Goal: Use online tool/utility: Use online tool/utility

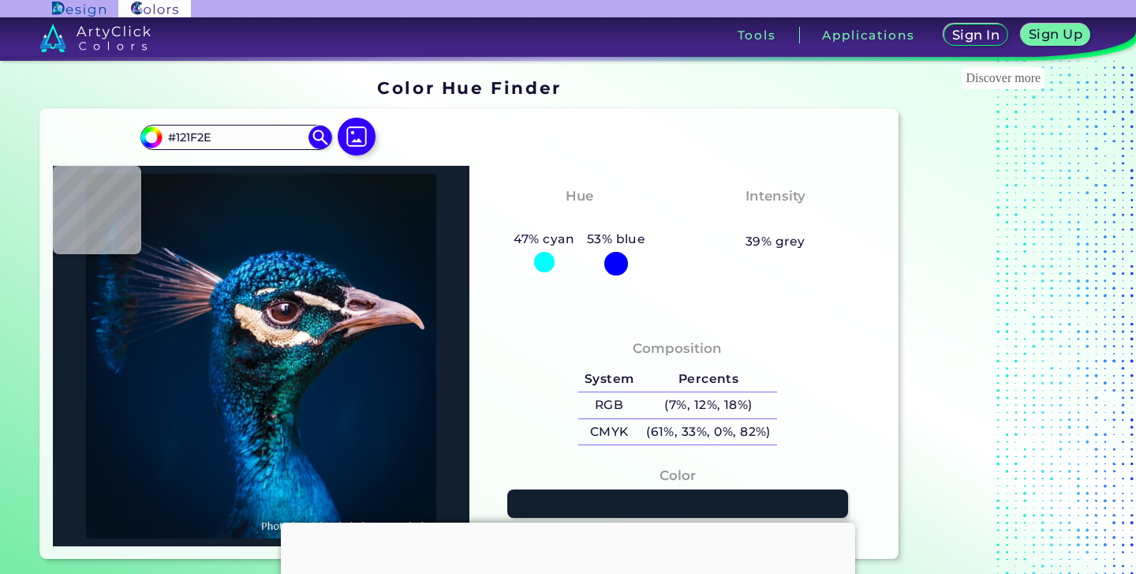
type input "#041a32"
type input "#041A32"
type input "#0a121f"
type input "#0A121F"
type input "#09111c"
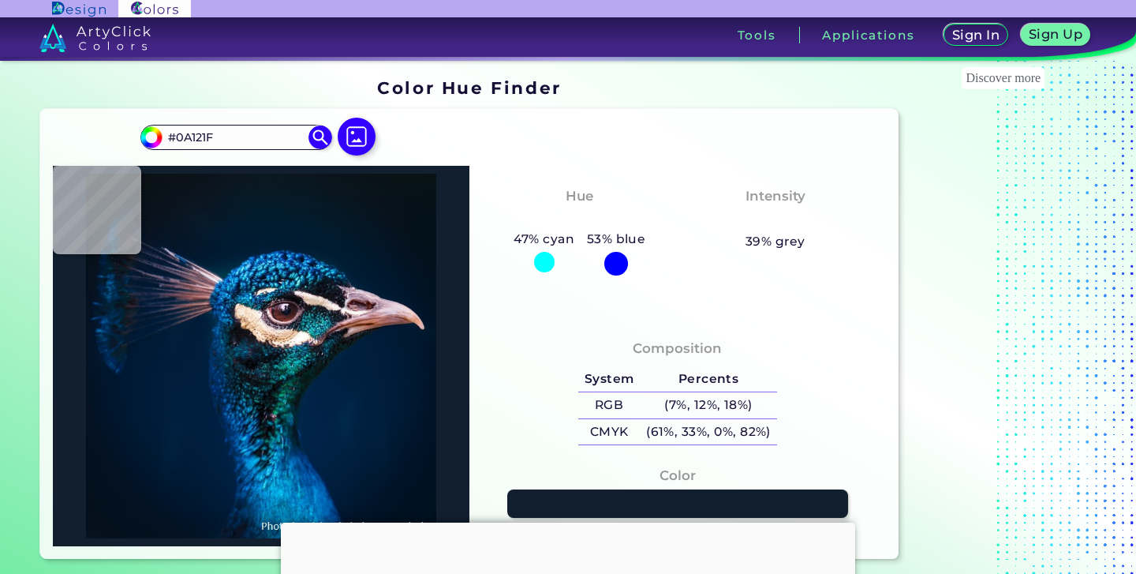
type input "#09111C"
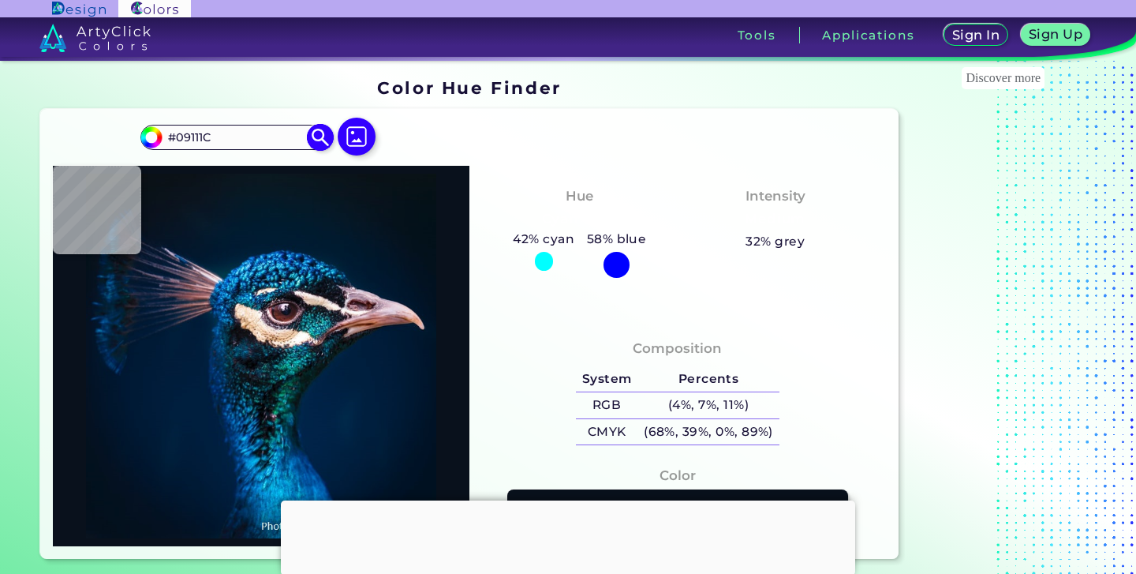
type input "#0a131a"
type input "#0A131A"
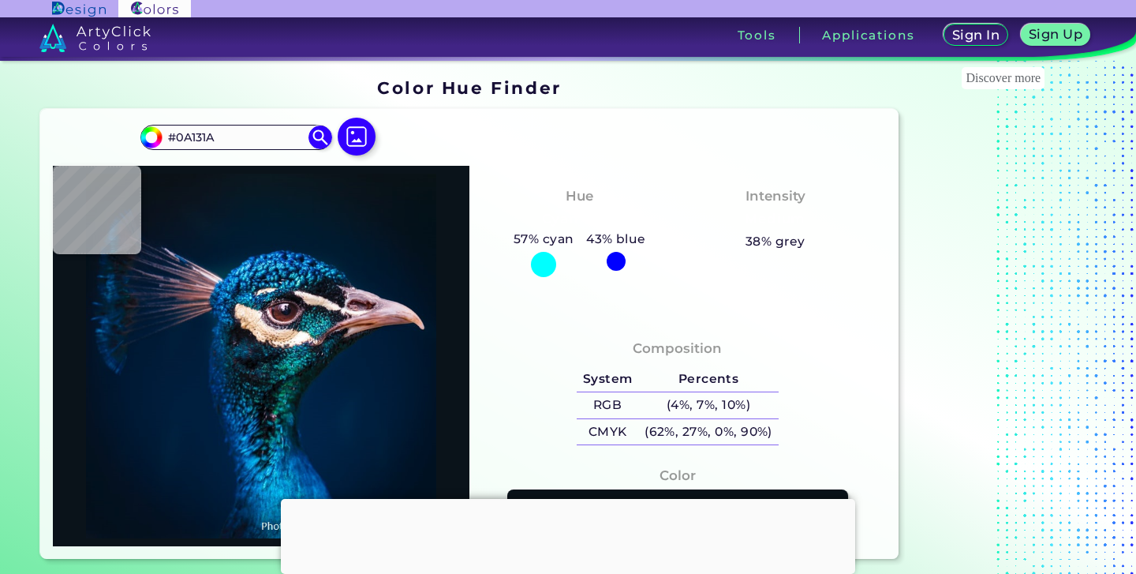
type input "#0a1319"
type input "#0A1319"
type input "#081319"
type input "#031219"
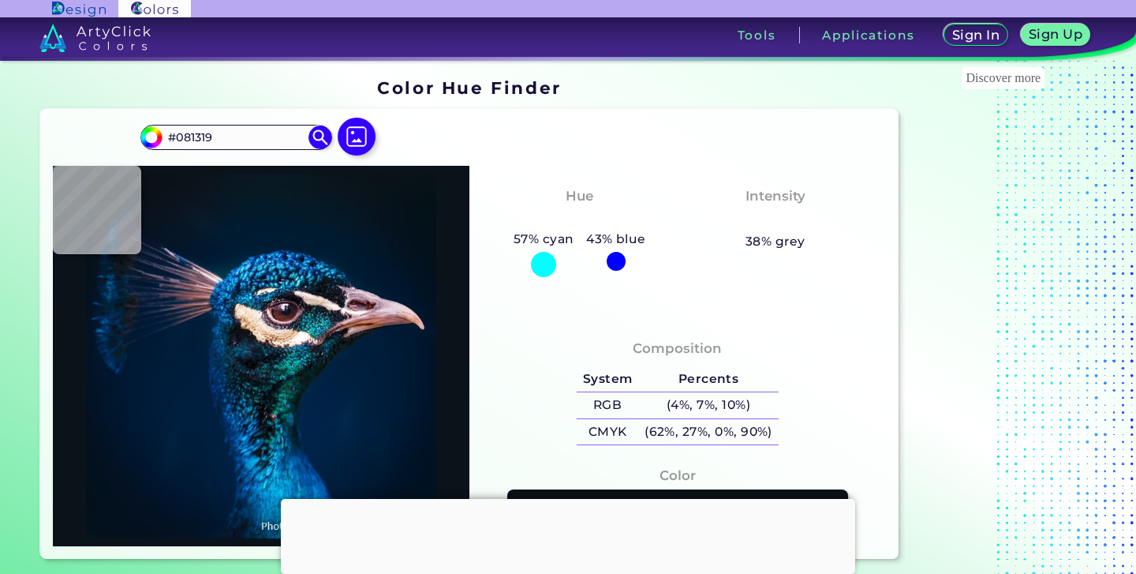
type input "#031219"
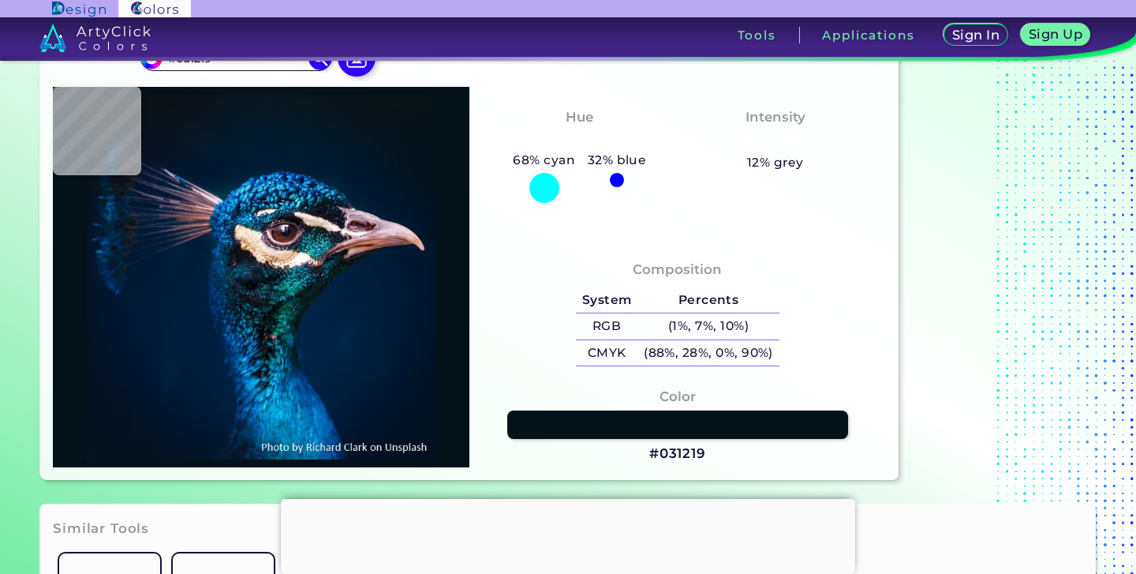
scroll to position [80, 0]
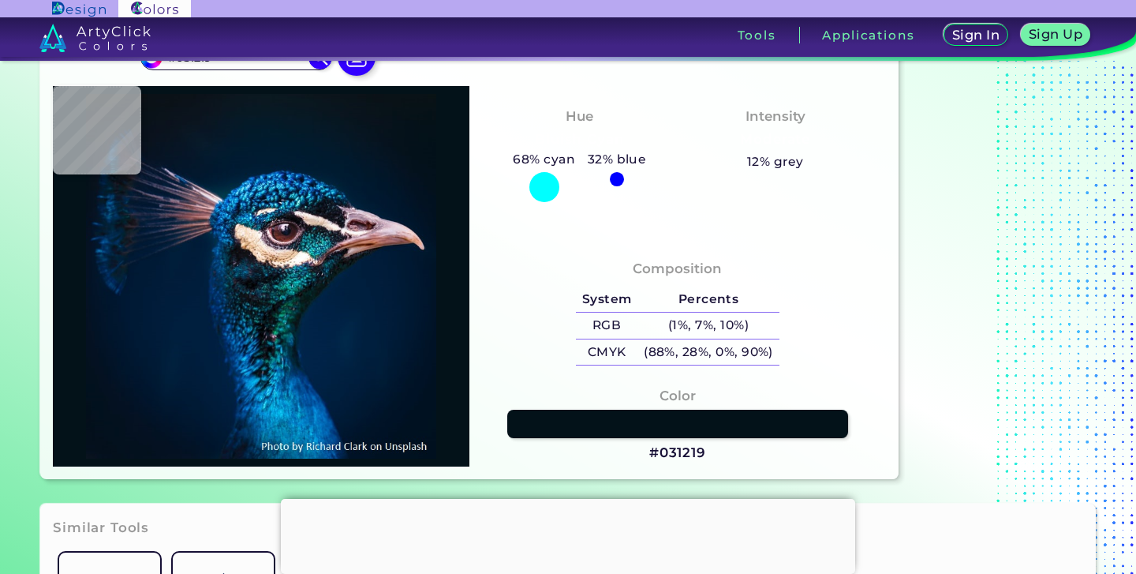
click at [563, 499] on div at bounding box center [568, 499] width 574 height 0
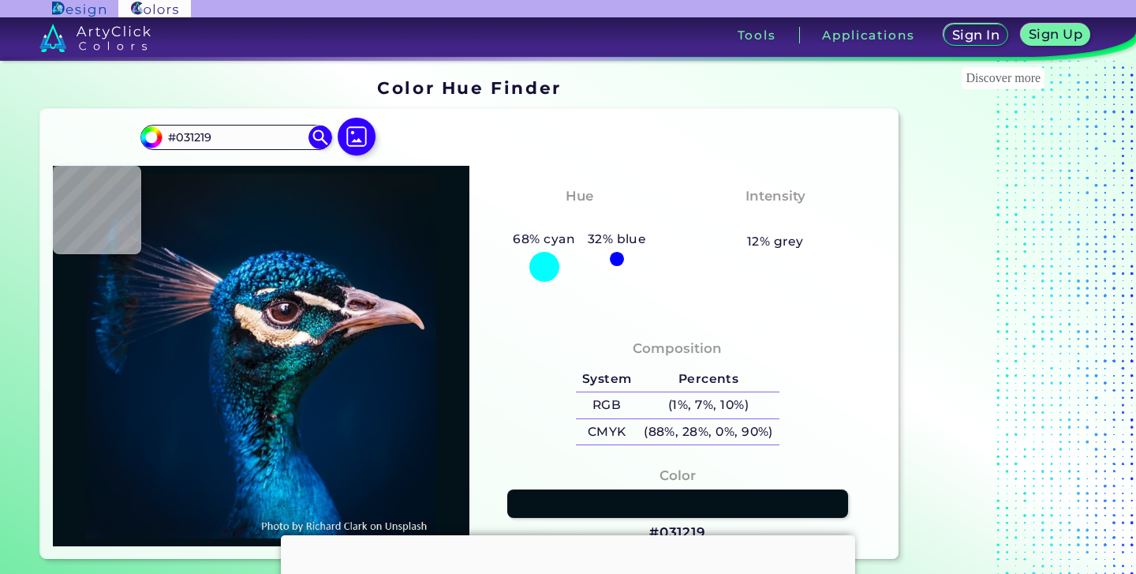
type input "#000000"
type input "#041117"
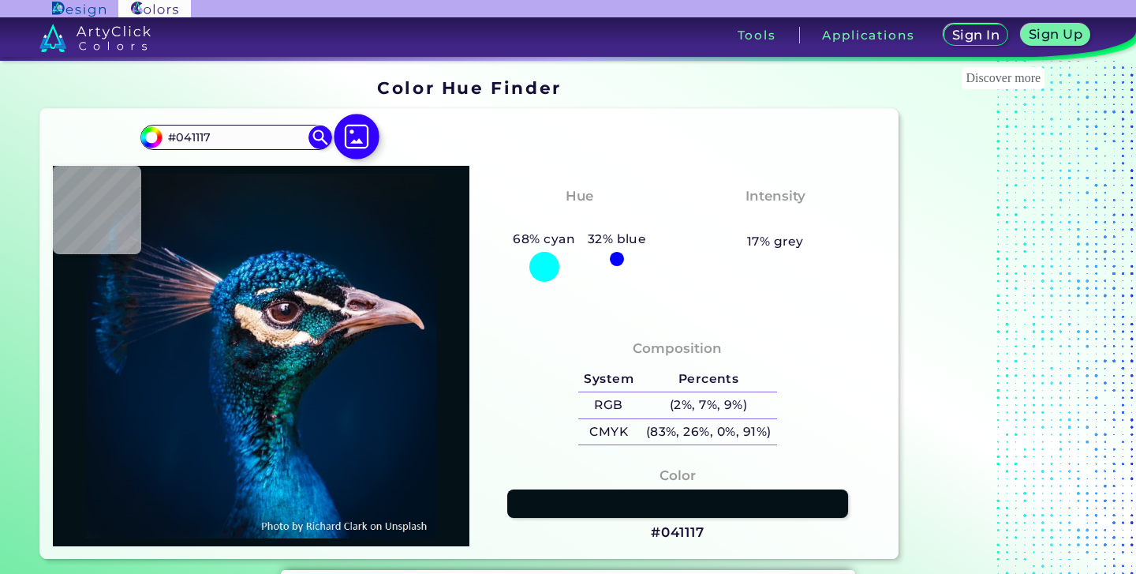
click at [359, 140] on img at bounding box center [357, 137] width 46 height 46
click at [0, 0] on input "file" at bounding box center [0, 0] width 0 height 0
type input "#000000"
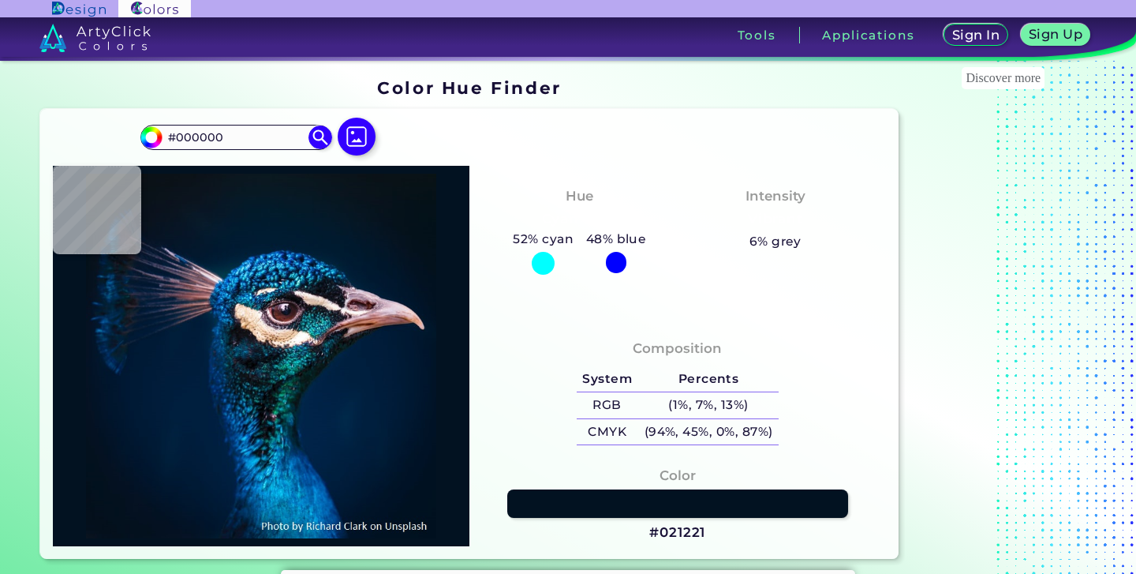
type input "#021221"
type input "#09131c"
type input "#09131C"
click at [364, 144] on img at bounding box center [357, 137] width 46 height 46
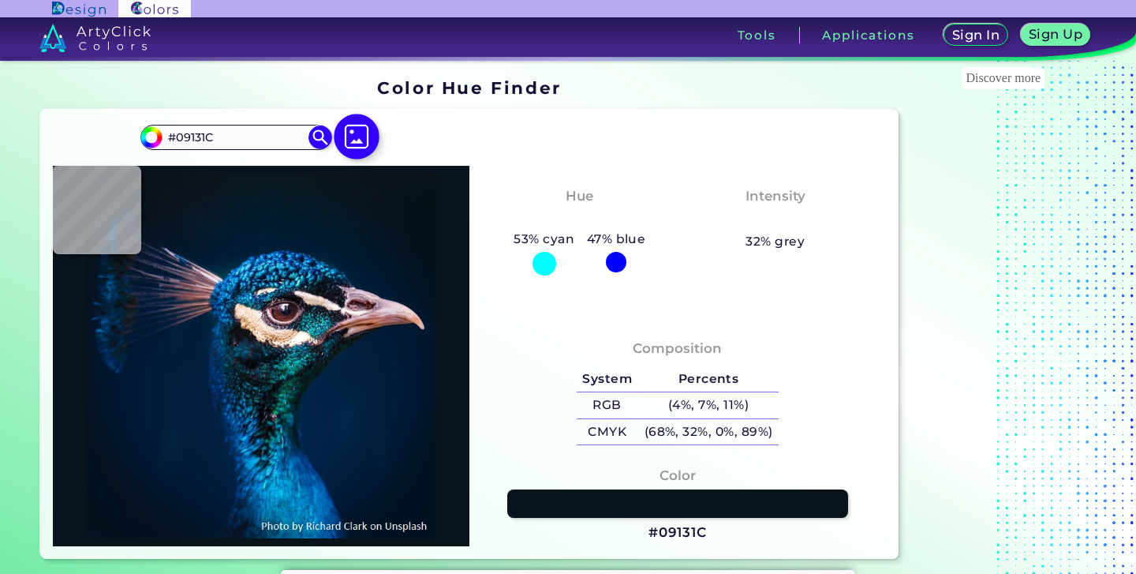
click at [0, 0] on input "file" at bounding box center [0, 0] width 0 height 0
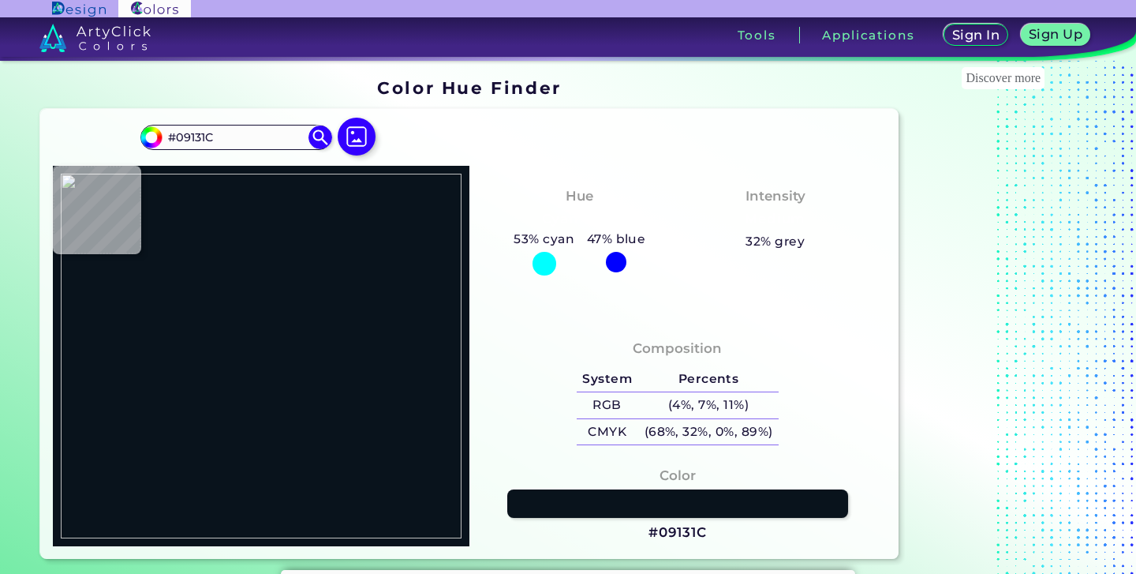
type input "#000000"
type input "#4c151d"
type input "#4C151D"
type input "#4d161e"
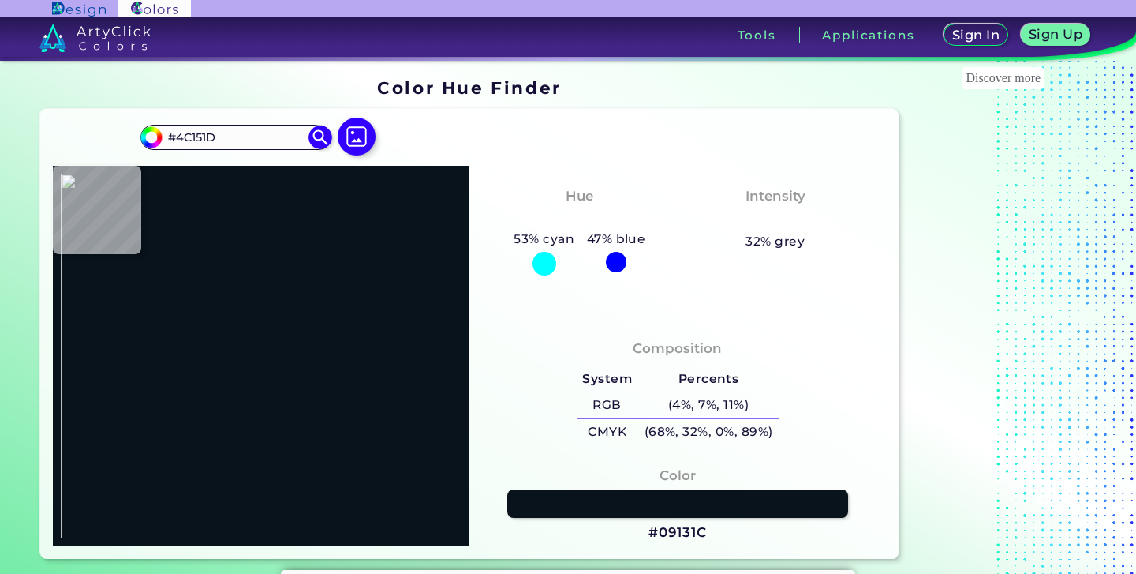
type input "#4D161E"
type input "#4e171f"
type input "#4E171F"
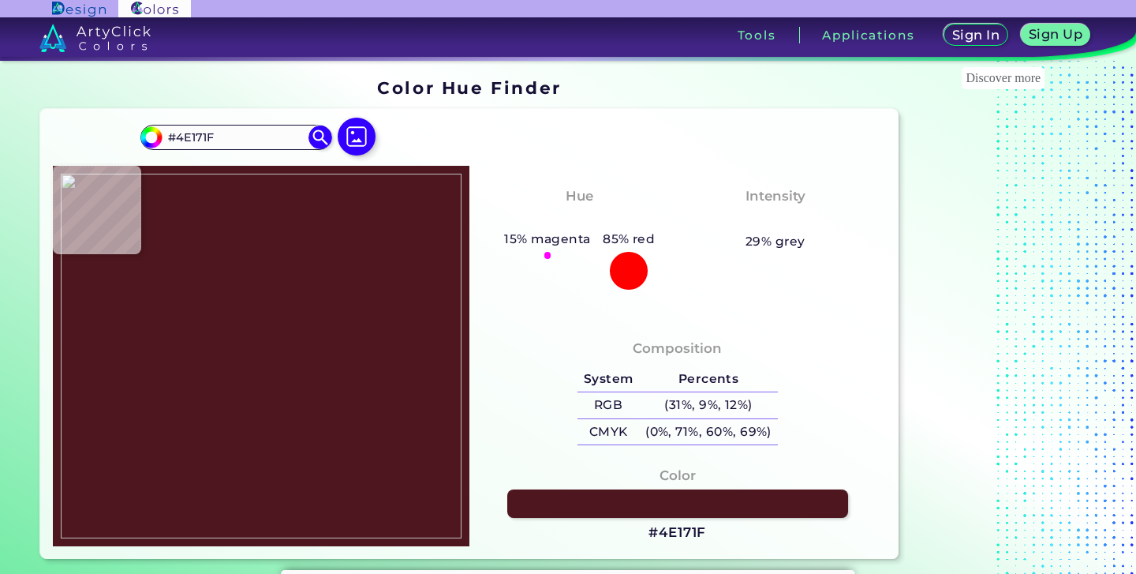
type input "#4e1720"
type input "#4E1720"
type input "#572028"
type input "#572026"
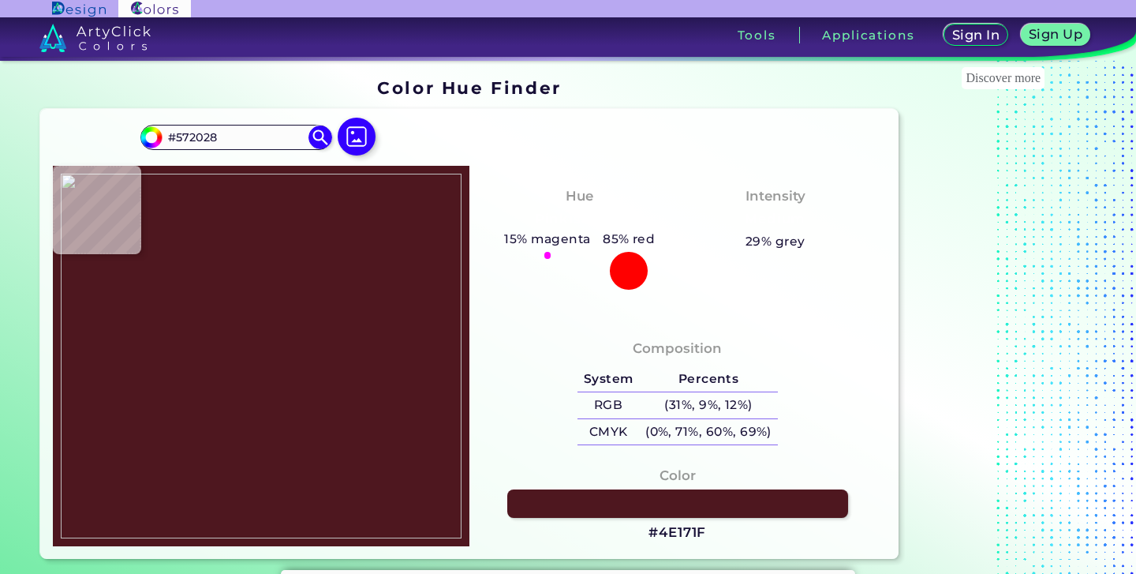
type input "#572026"
type input "#5f282e"
type input "#5F282E"
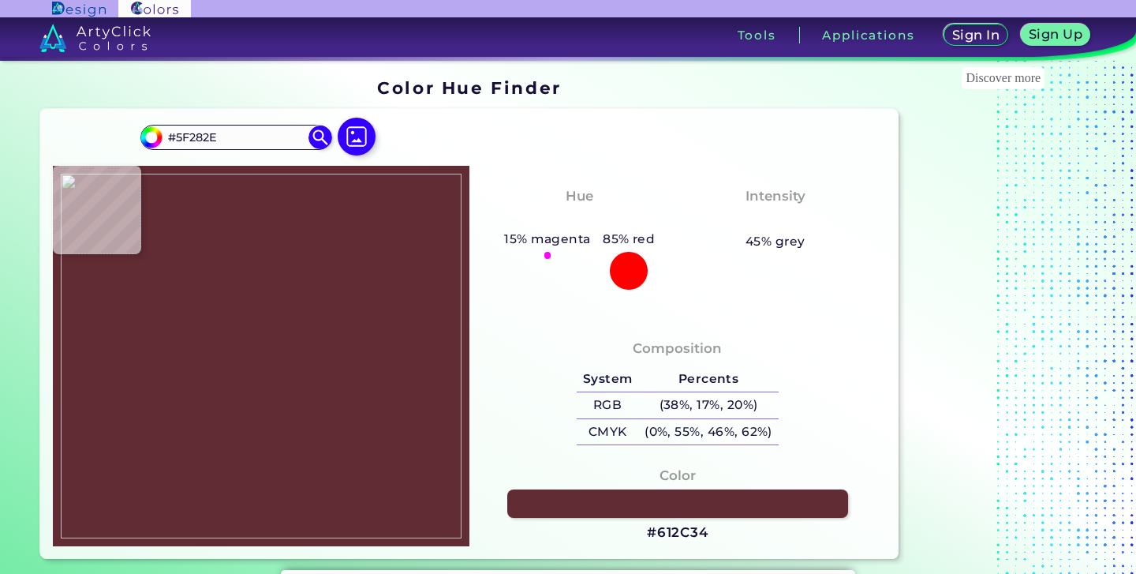
type input "#612c34"
type input "#612C34"
type input "#6a373f"
type input "#6A373F"
type input "#6a3740"
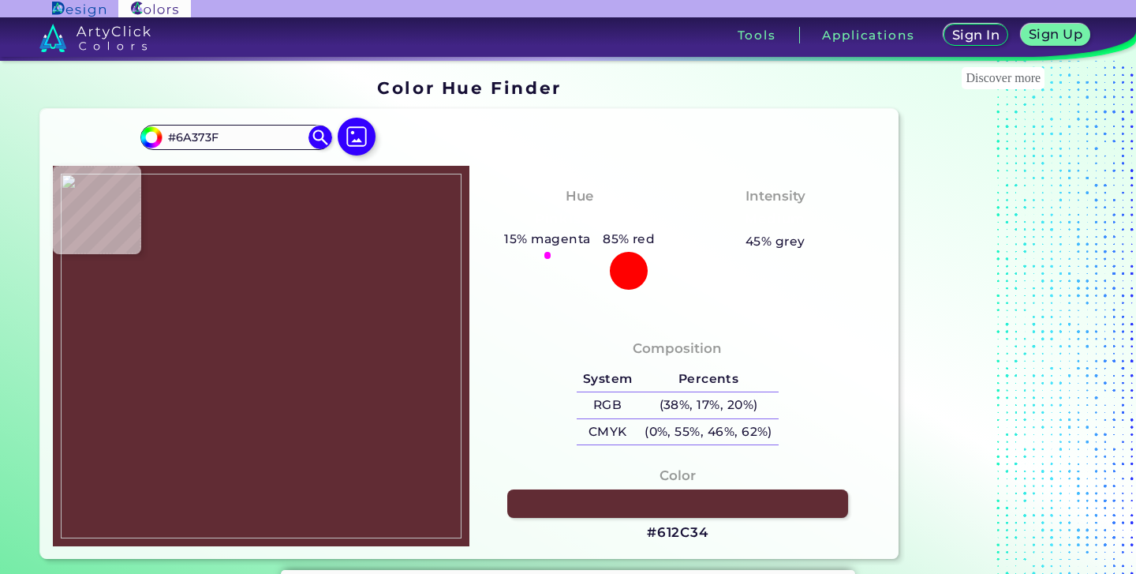
type input "#6A3740"
type input "#693941"
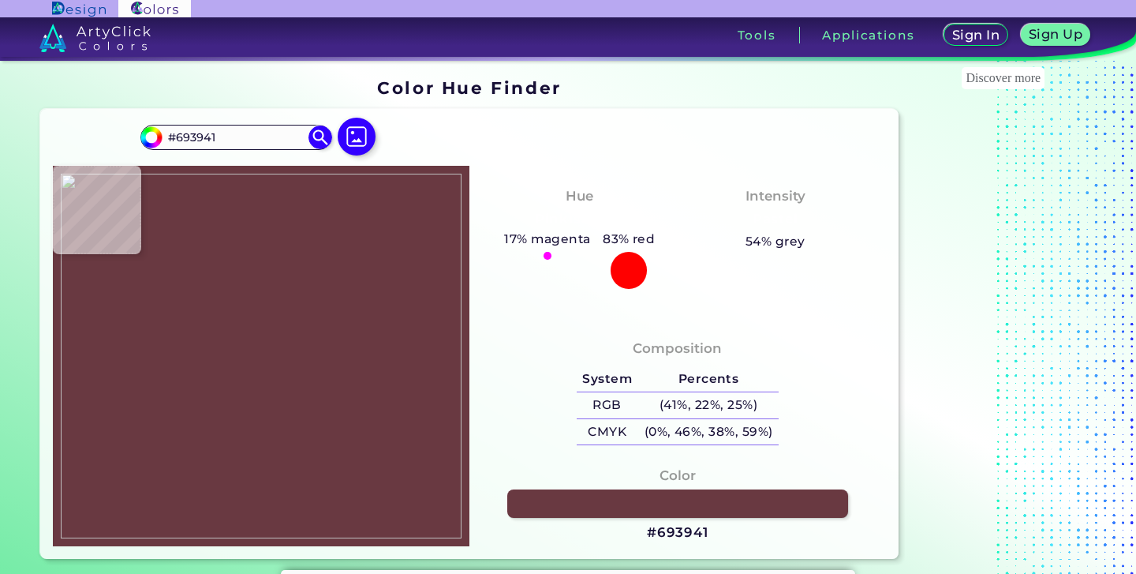
type input "#683840"
type input "#693941"
type input "#6b3c44"
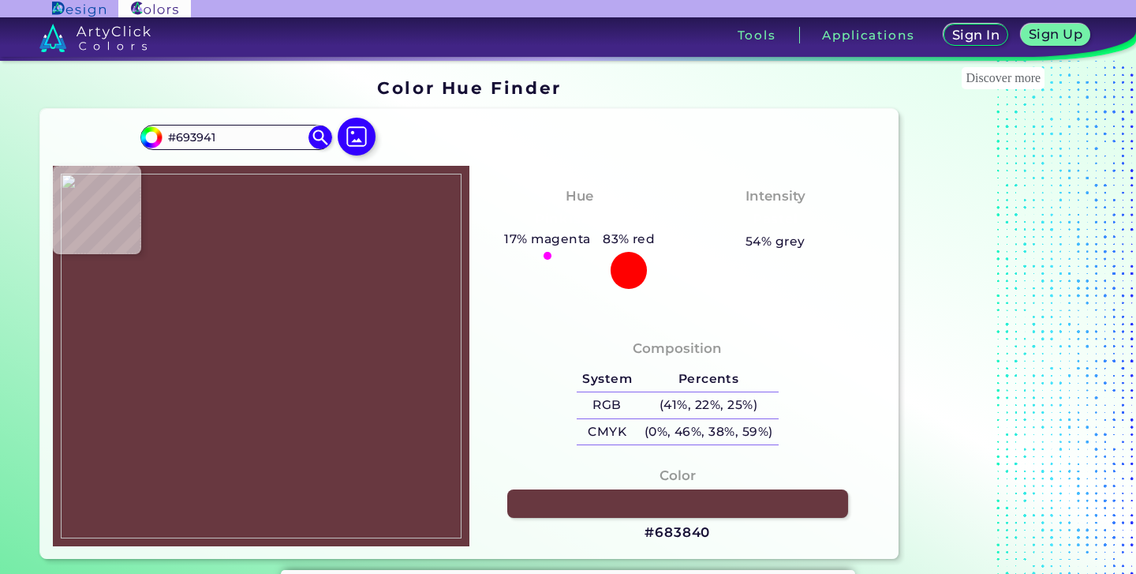
type input "#6B3C44"
type input "#6c3d44"
type input "#6C3D44"
type input "#6c3d45"
type input "#6C3D45"
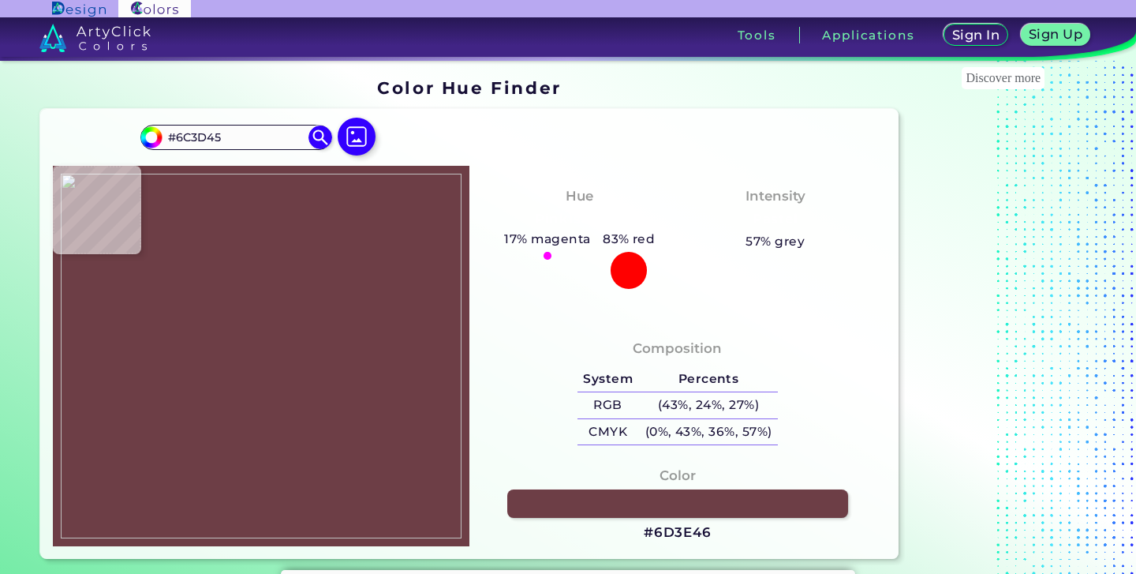
type input "#6d3e46"
type input "#6D3E46"
type input "#6e3c45"
type input "#6E3C45"
type input "#74434a"
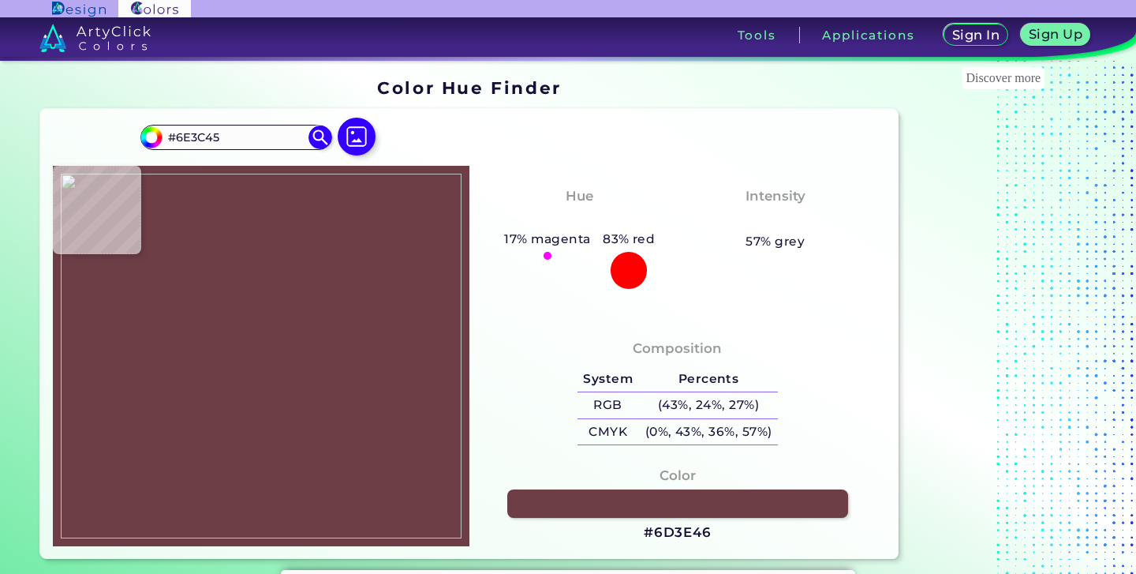
type input "#74434A"
type input "#714046"
type input "#724147"
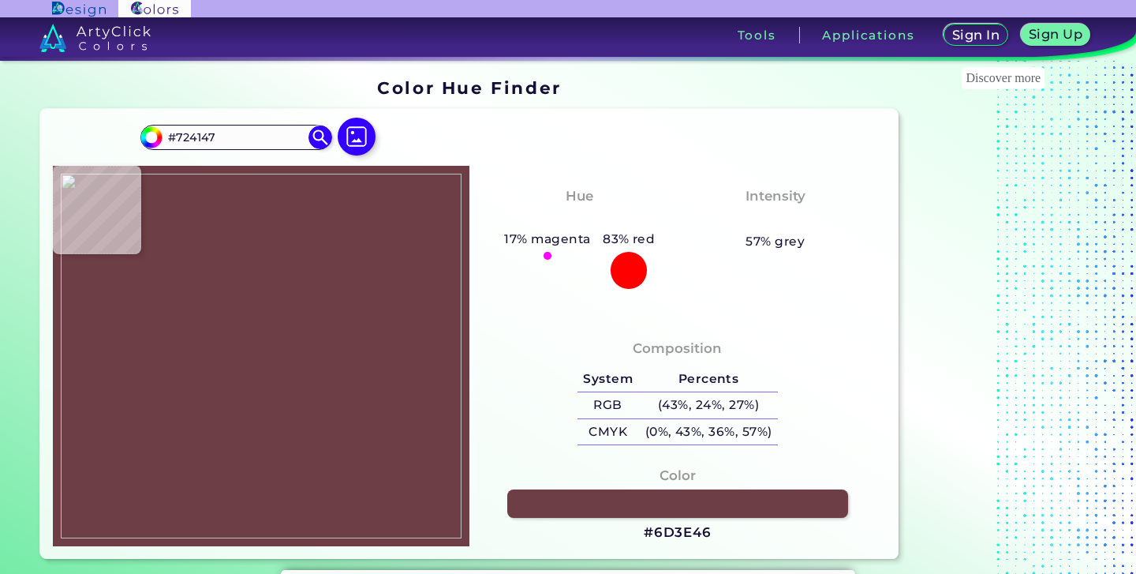
type input "#714046"
type input "#734248"
type input "#6c3d45"
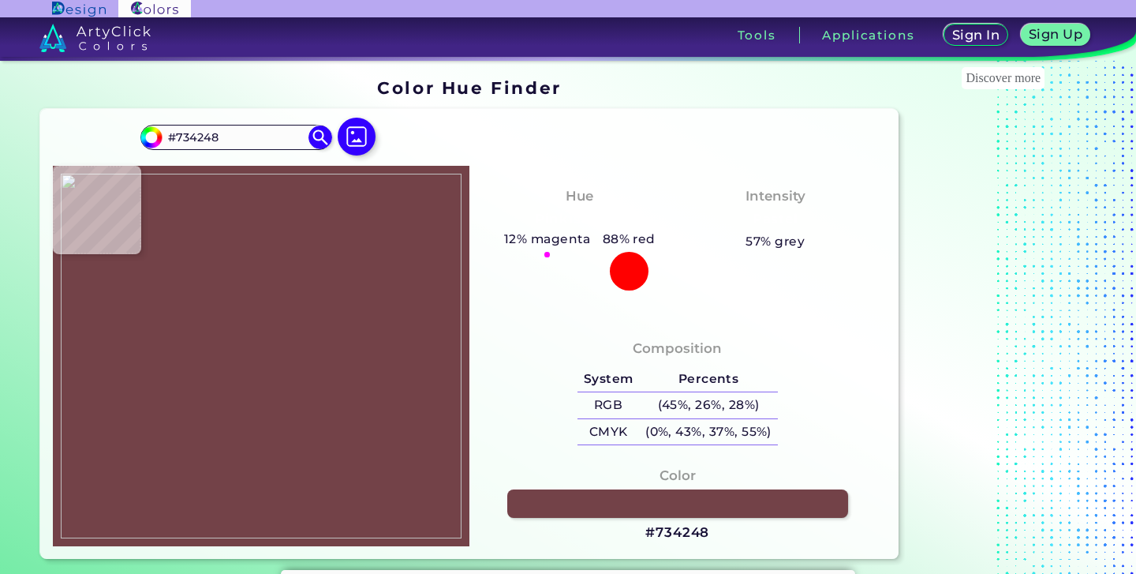
type input "#6C3D45"
type input "#6a3b43"
type input "#6A3B43"
type input "#683941"
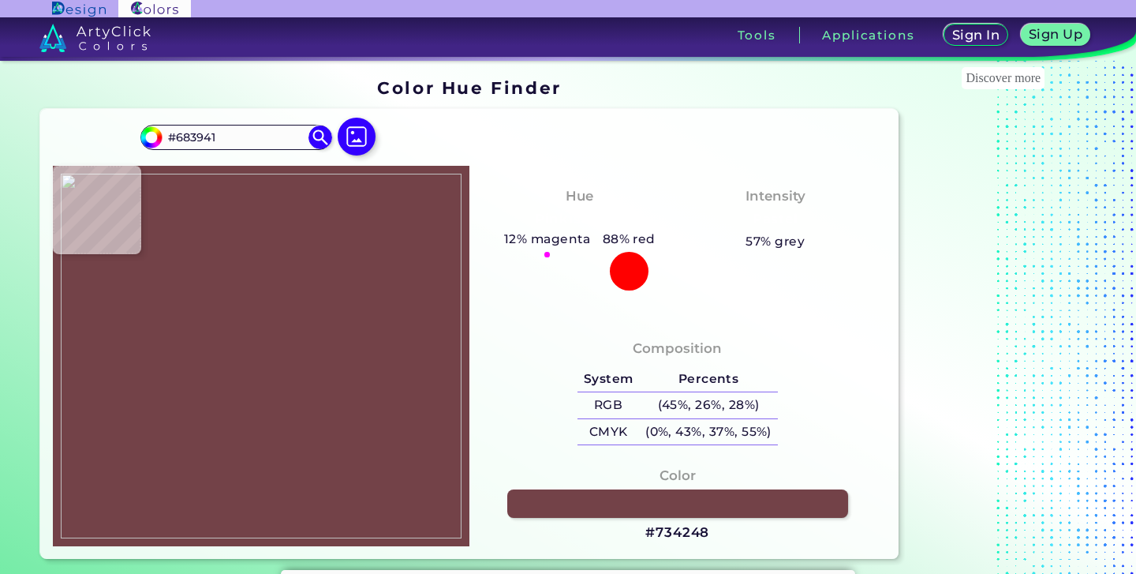
type input "#6b3c44"
type input "#6B3C44"
type input "#6a3b43"
type input "#6A3B43"
type input "#673840"
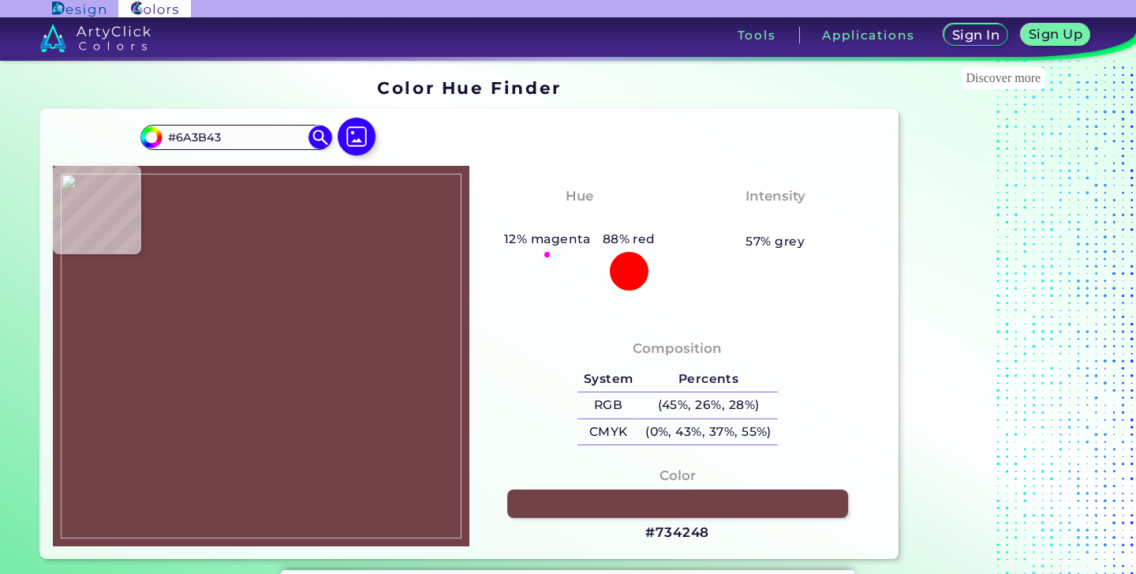
type input "#673840"
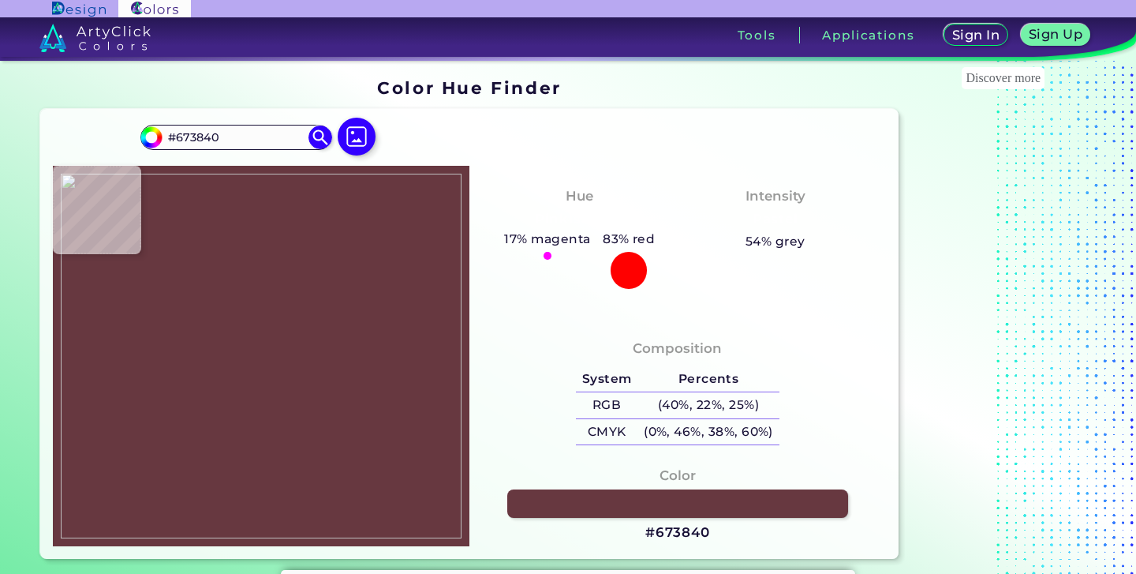
type input "#683941"
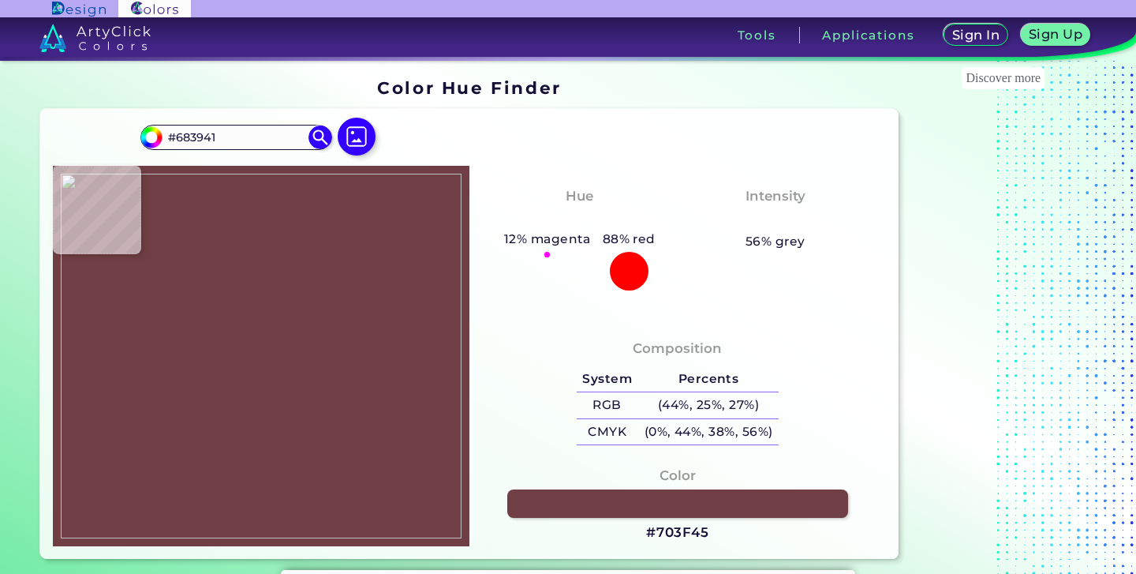
type input "#703f45"
type input "#703F45"
type input "#6d3e44"
type input "#6D3E44"
type input "#724147"
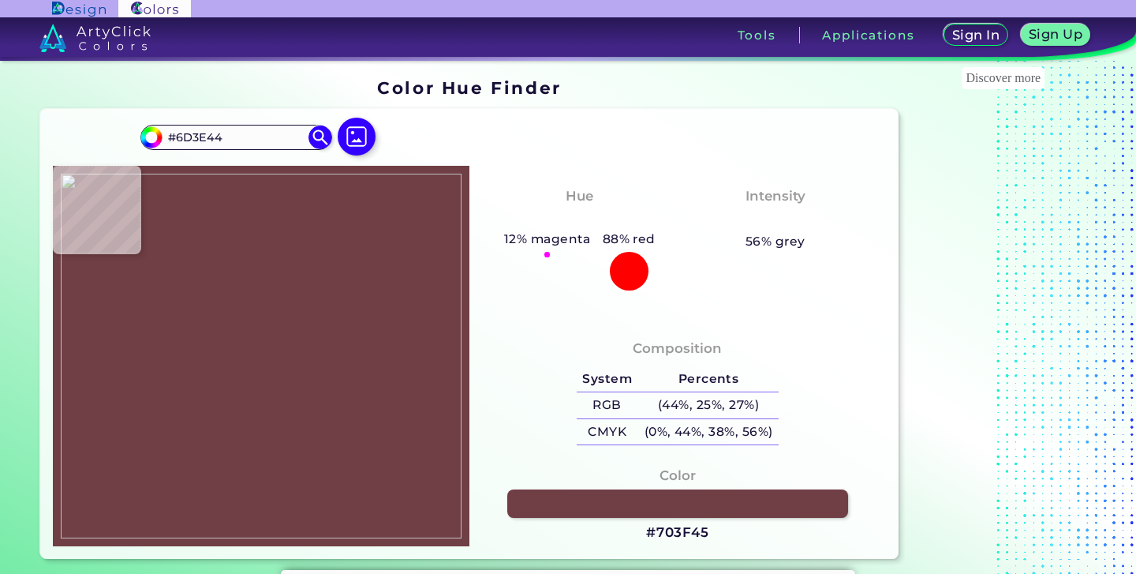
type input "#724147"
type input "#714046"
type input "#724147"
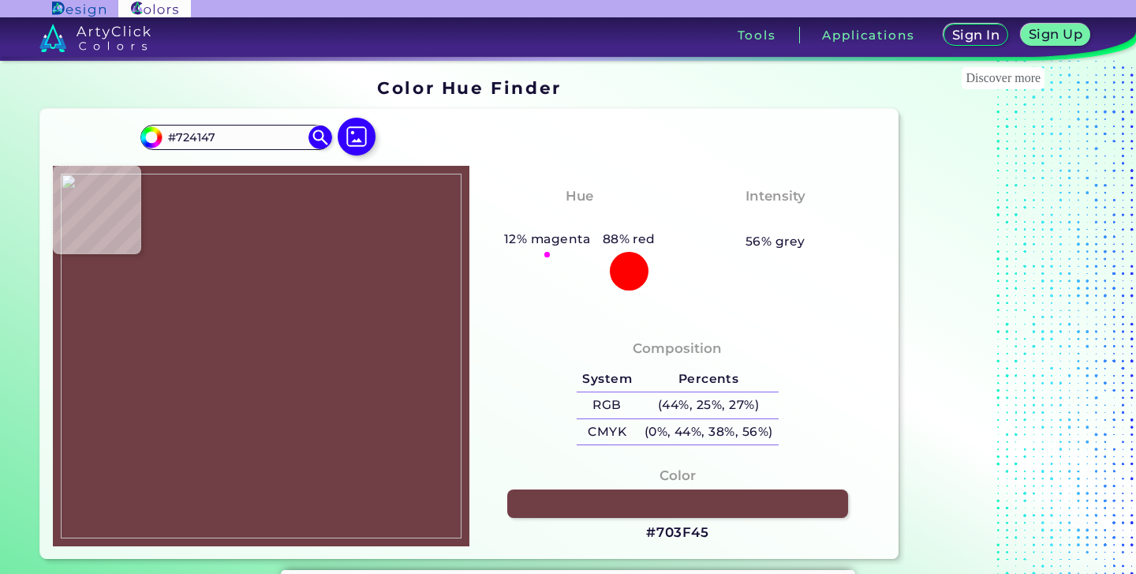
type input "#714046"
type input "#724147"
type input "#714046"
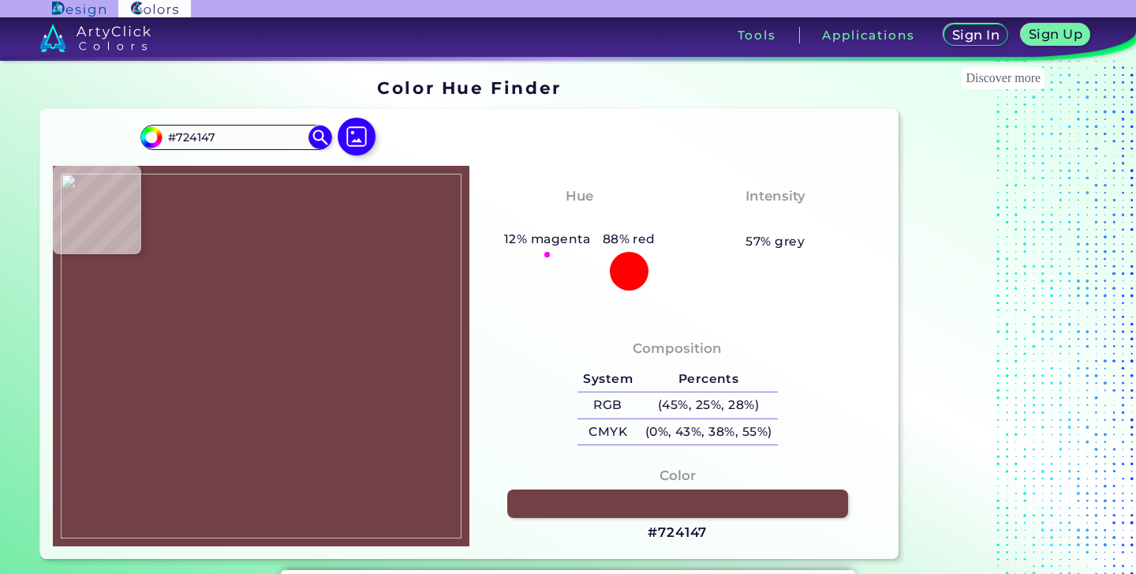
type input "#714046"
type input "#724147"
type input "#713f46"
type input "#713F46"
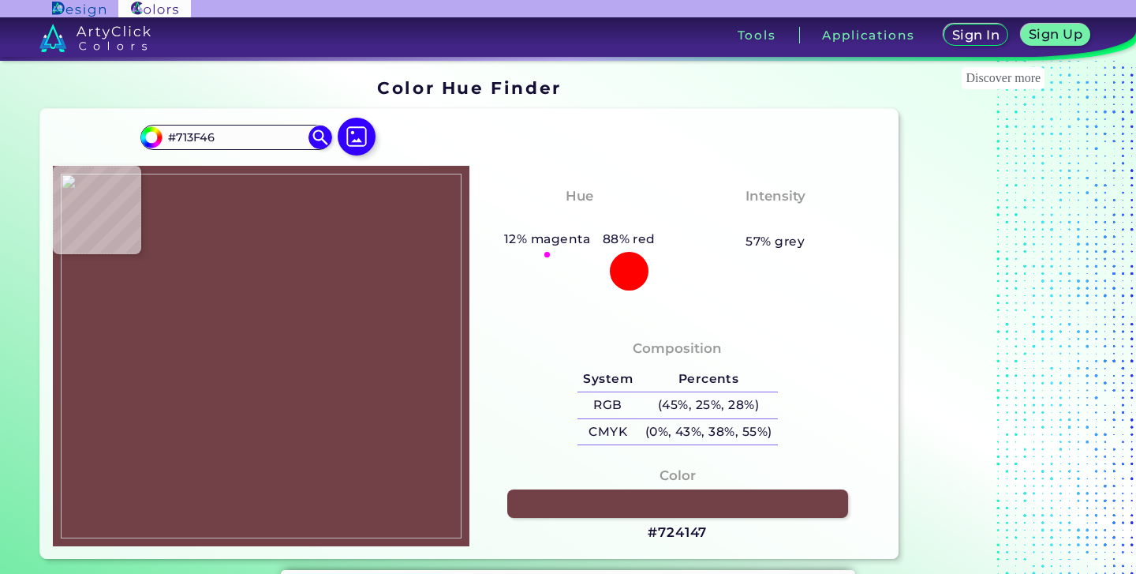
type input "#561f27"
type input "#561F27"
type input "#4c161e"
type input "#4C161E"
type input "#46181e"
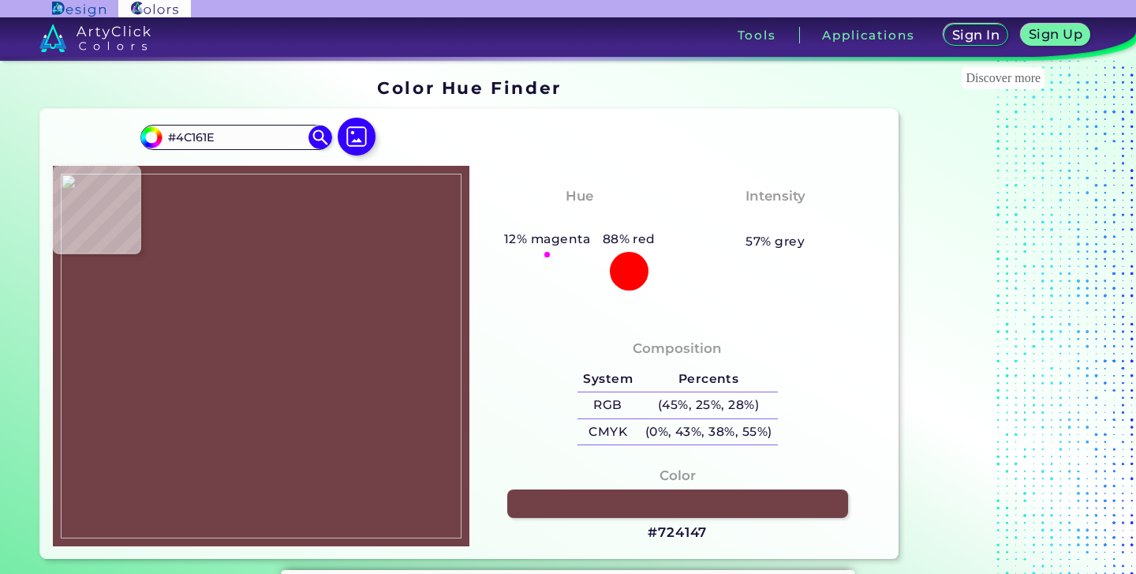
type input "#46181E"
type input "#4a141c"
type input "#4A141C"
type input "#4a1319"
type input "#4A1319"
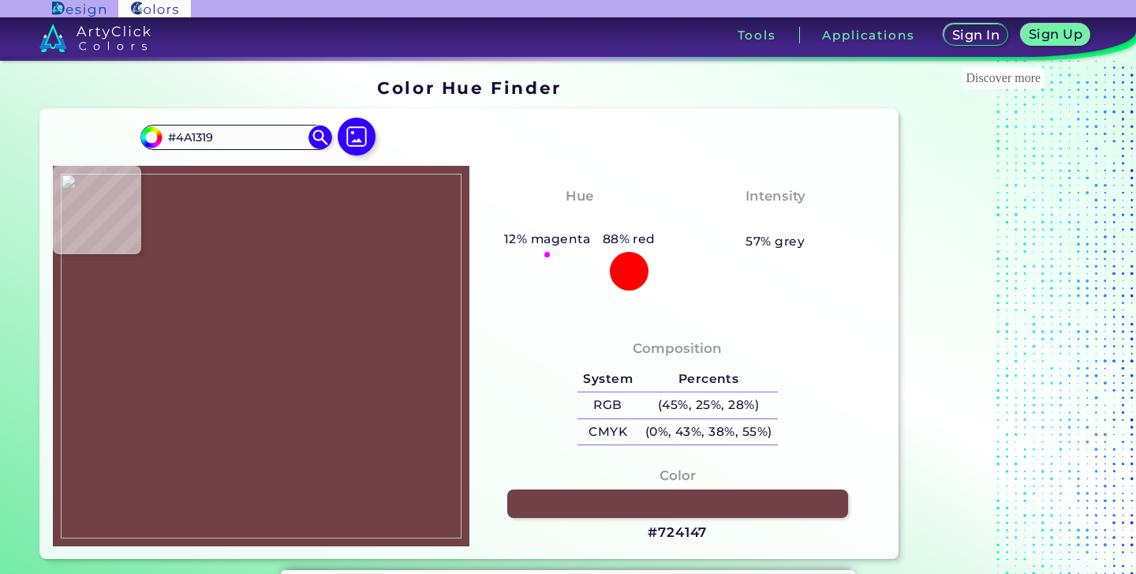
type input "#4d1219"
type input "#4D1219"
type input "#feffff"
type input "#FEFFFF"
type input "#471319"
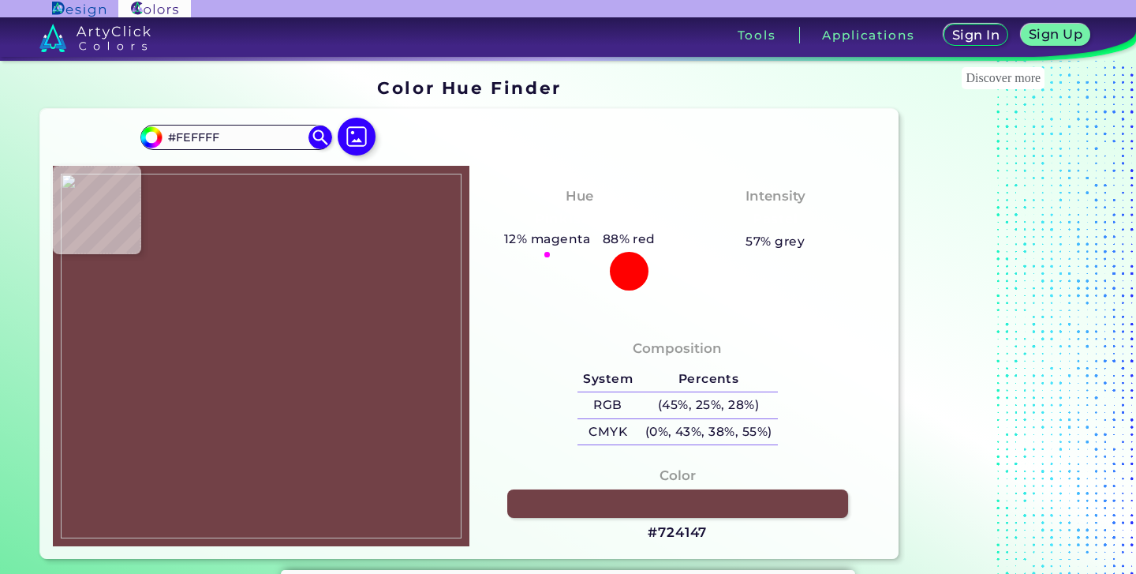
type input "#471319"
type input "#40141a"
type input "#40141A"
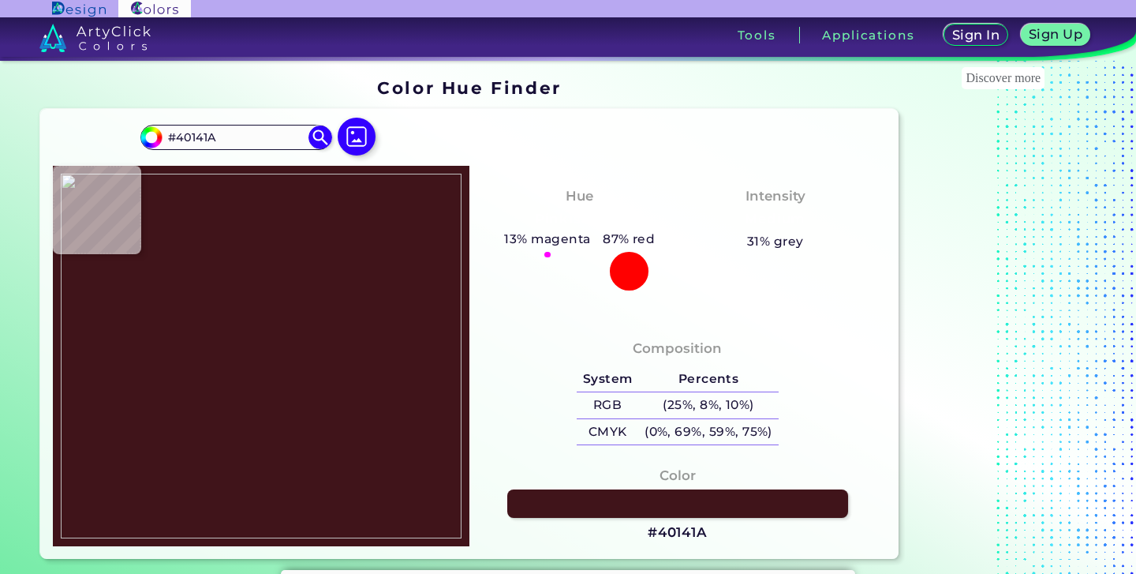
type input "#4b1219"
type input "#4B1219"
type input "#fffeff"
type input "#FFFEFF"
type input "#471318"
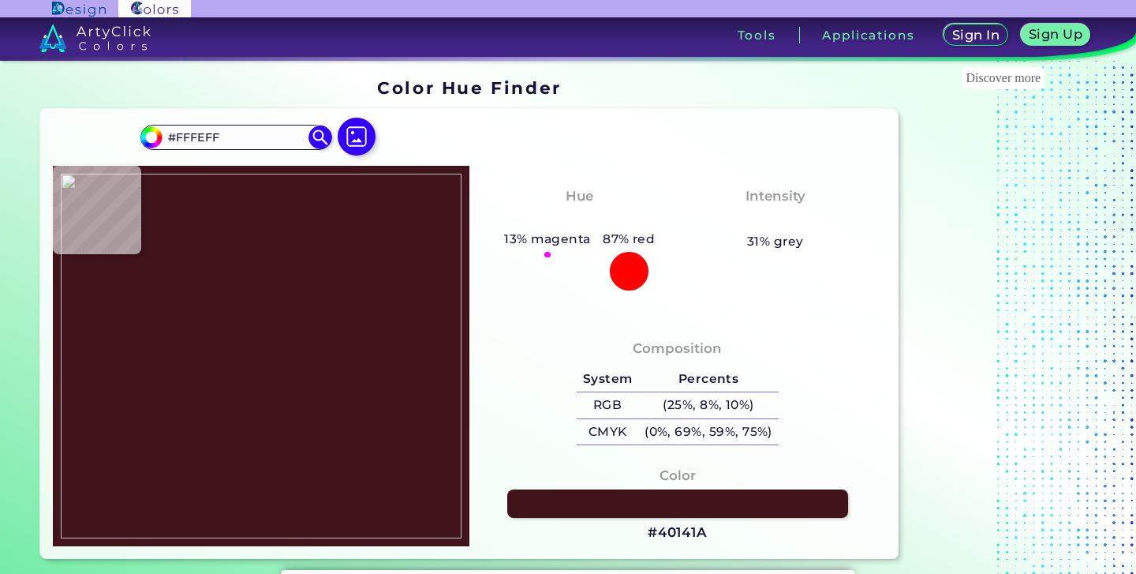
type input "#471318"
type input "#461217"
type input "#47121a"
type input "#47121A"
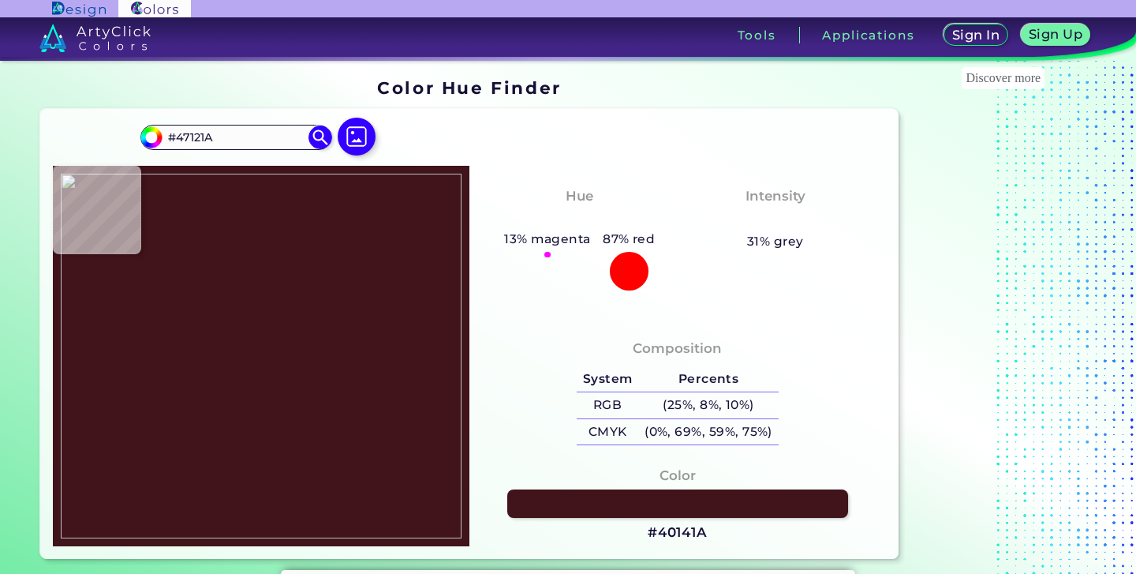
type input "#481318"
type input "#491218"
type input "#481117"
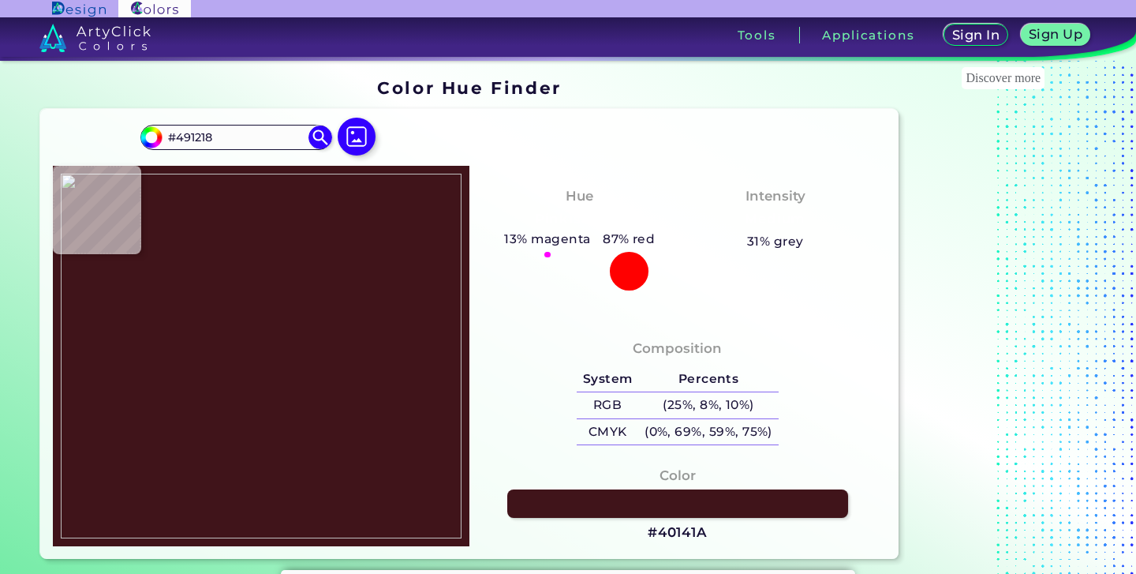
type input "#481117"
type input "#4a1319"
type input "#4A1319"
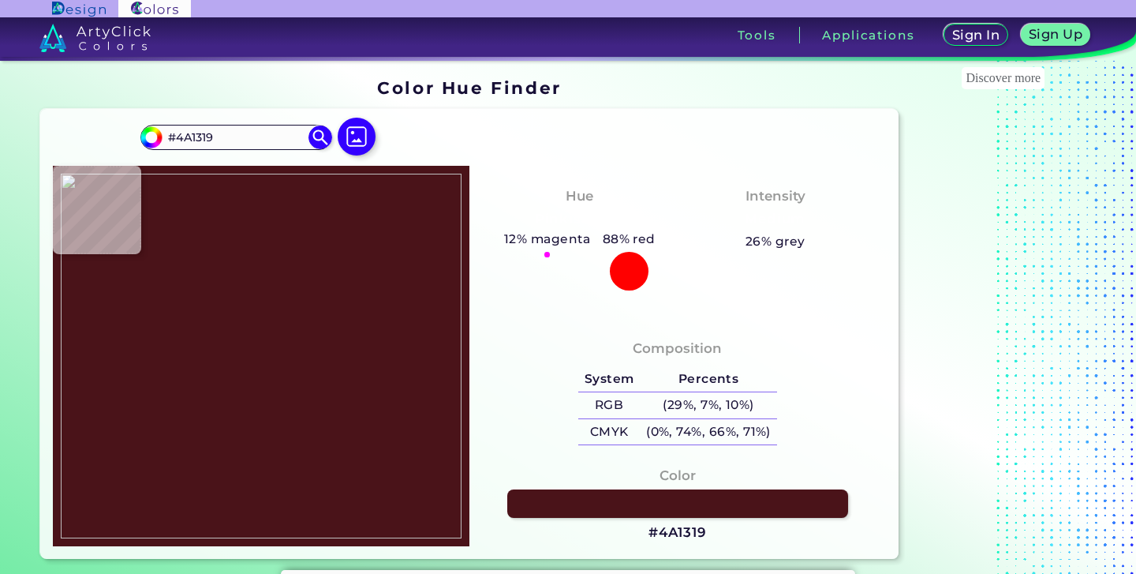
type input "#491218"
type input "#461217"
type input "#491218"
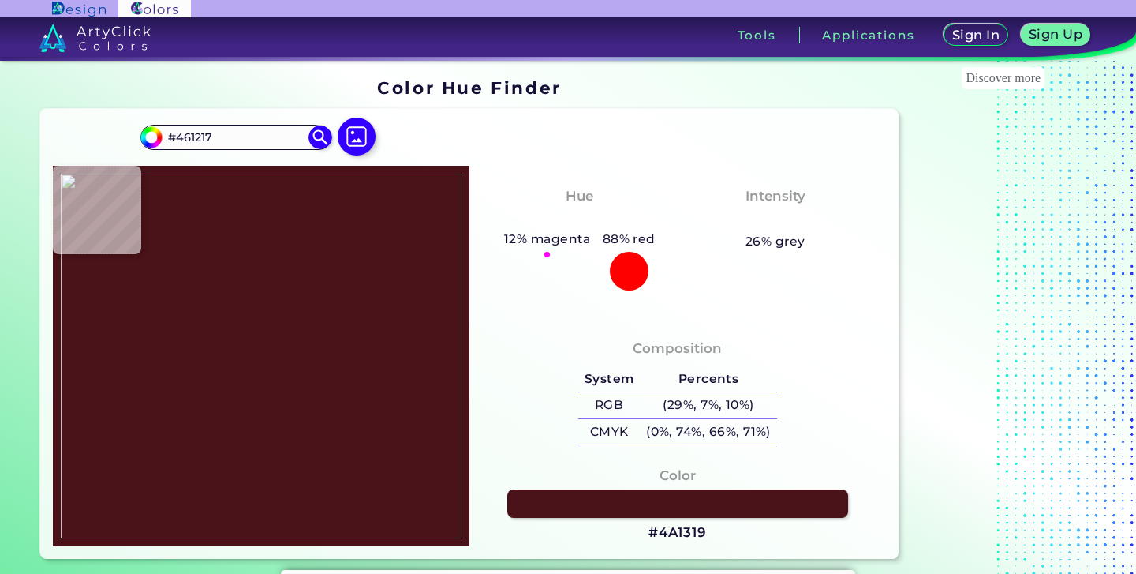
type input "#491218"
type input "#471318"
type input "#471319"
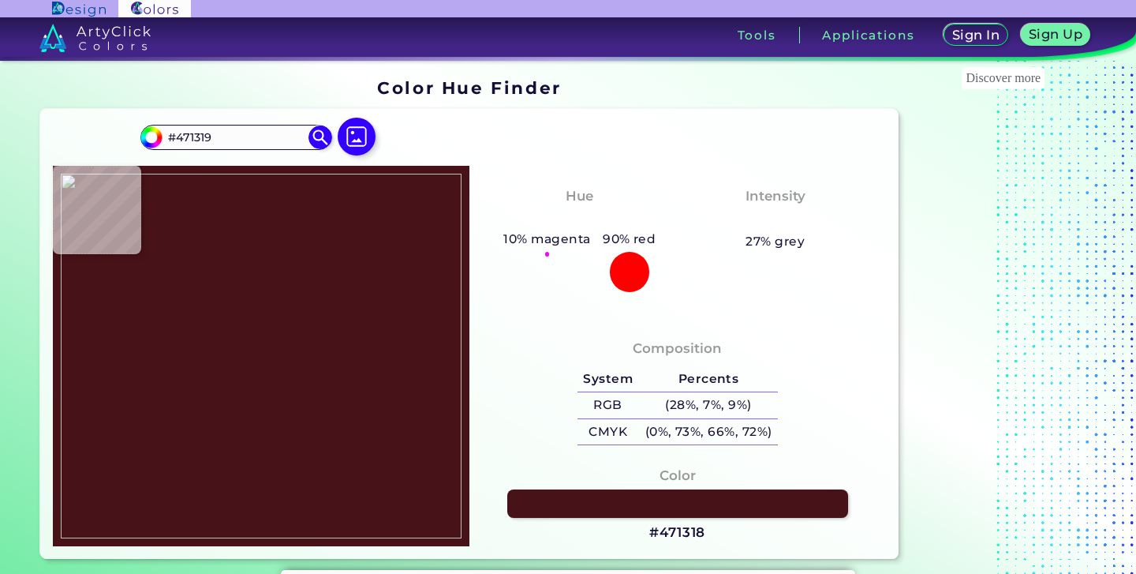
type input "#48131b"
type input "#48131B"
type input "#481219"
type input "#491218"
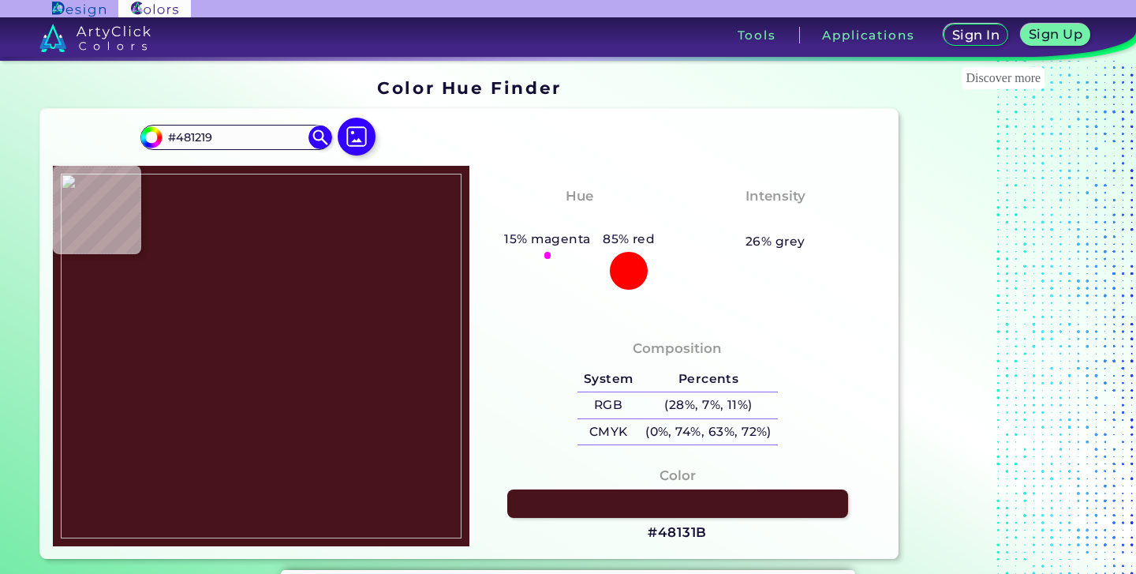
type input "#491218"
type input "#48131b"
type input "#48131B"
type input "#47121a"
type input "#47121A"
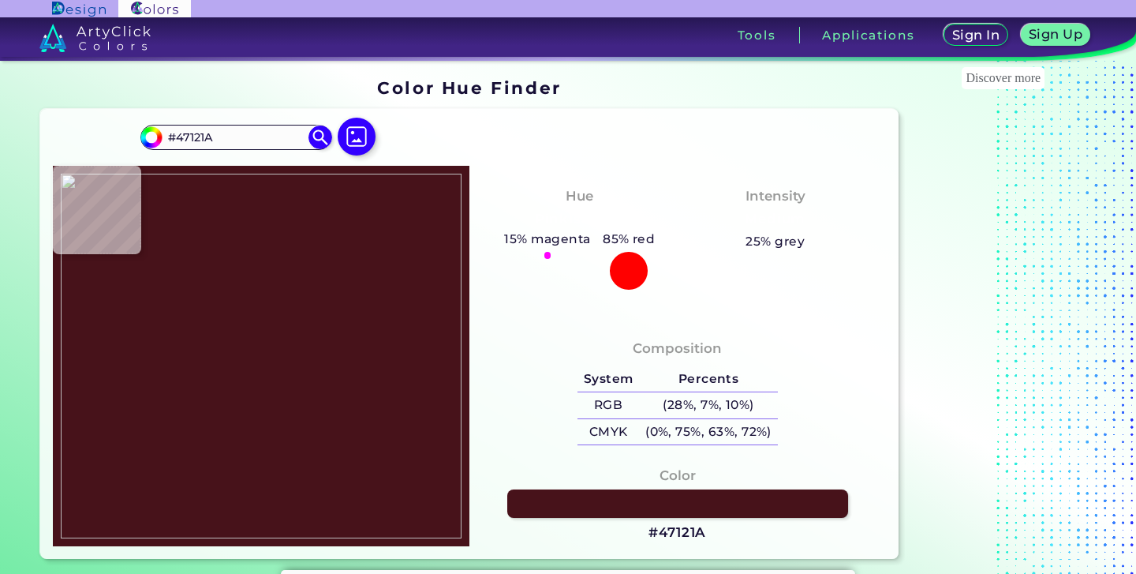
click at [192, 317] on img at bounding box center [261, 356] width 401 height 365
click at [193, 326] on img at bounding box center [261, 356] width 401 height 365
type input "#48131b"
type input "#48131B"
type input "#471217"
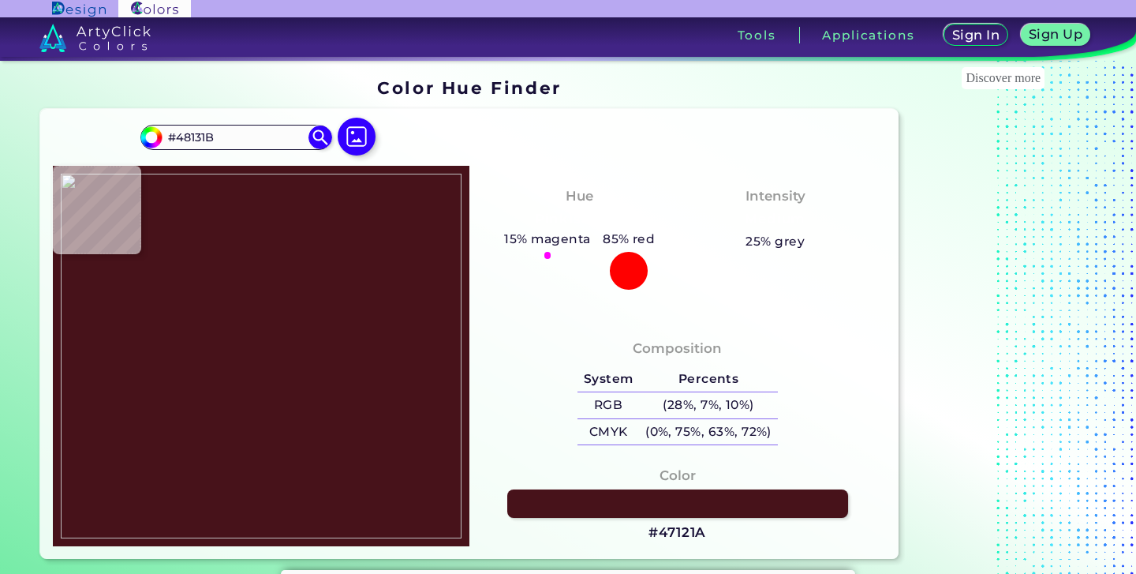
type input "#471217"
type input "#000000"
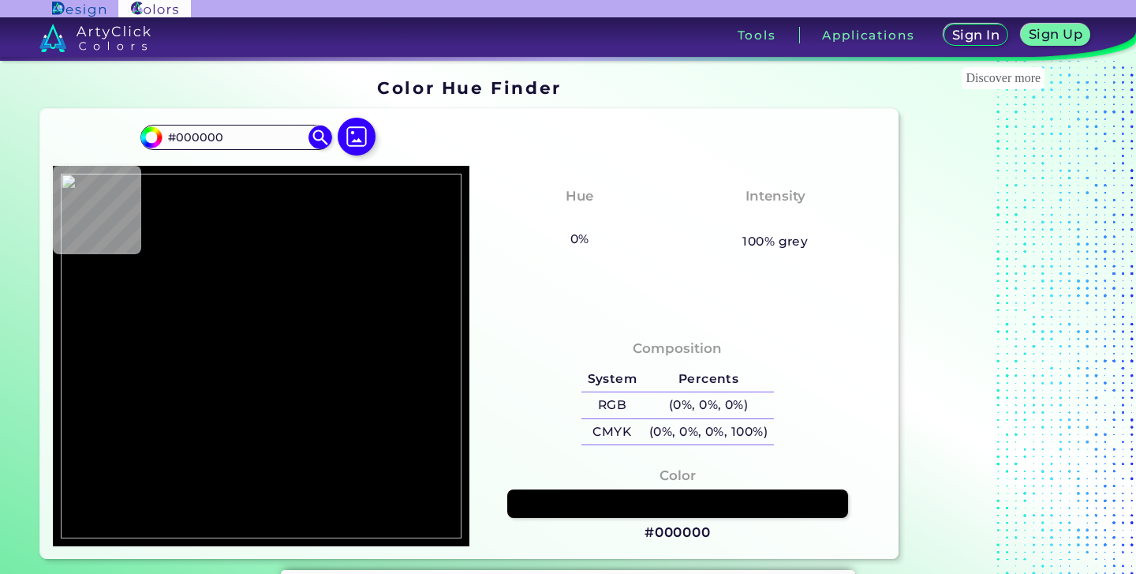
type input "#4c151b"
type input "#4C151B"
type input "#f0e5e6"
type input "#F0E5E6"
type input "#461217"
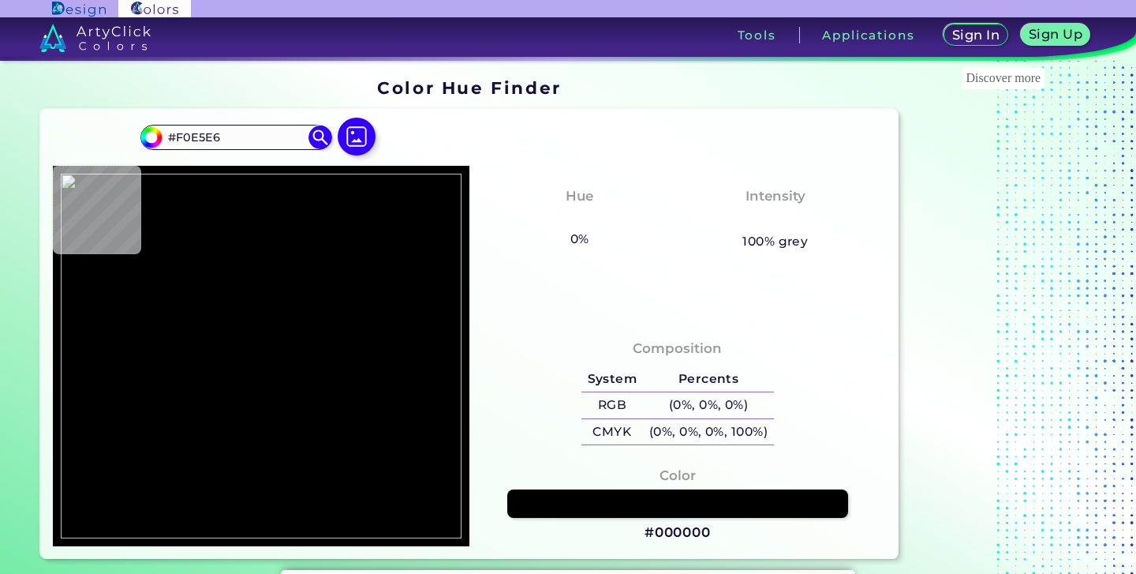
type input "#461217"
type input "#4c111a"
type input "#4C111A"
type input "#4a1319"
type input "#4A1319"
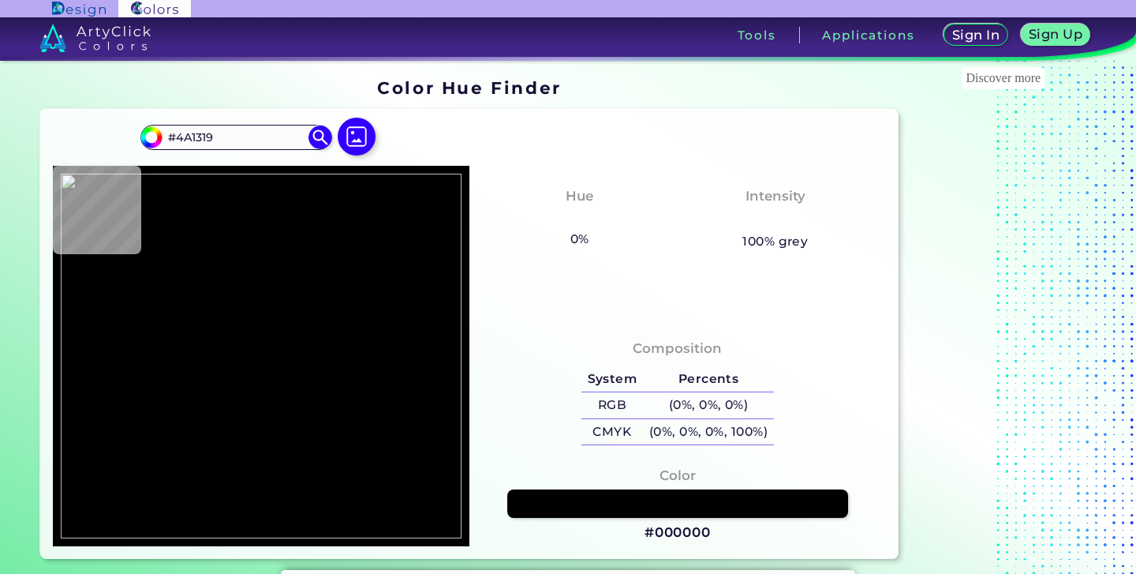
type input "#471318"
type input "#6c5055"
type input "#6C5055"
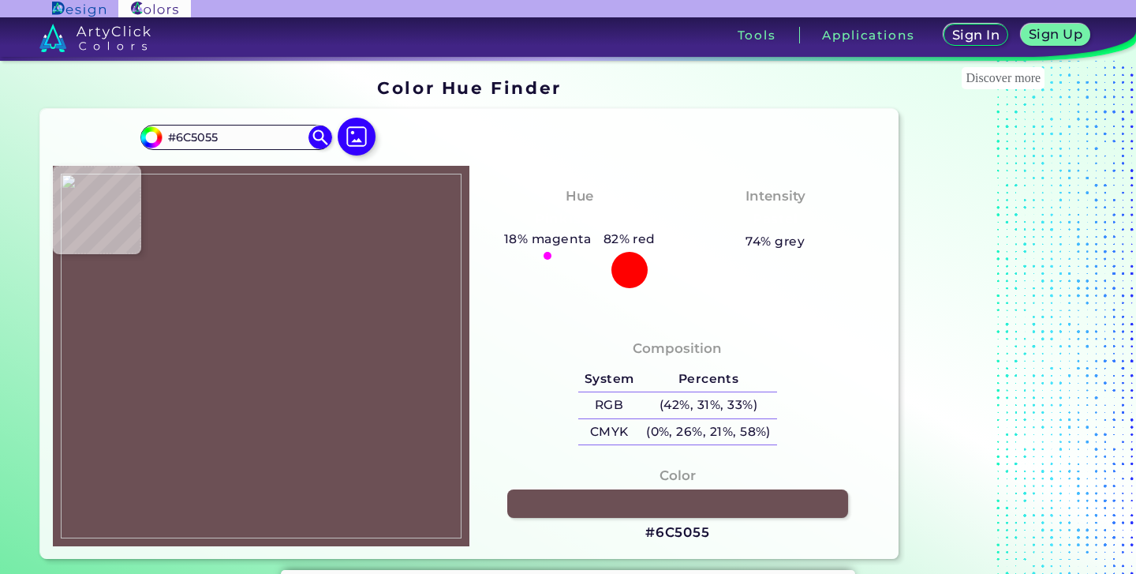
type input "#fffefe"
type input "#FFFEFE"
type input "#643136"
type input "#4b141a"
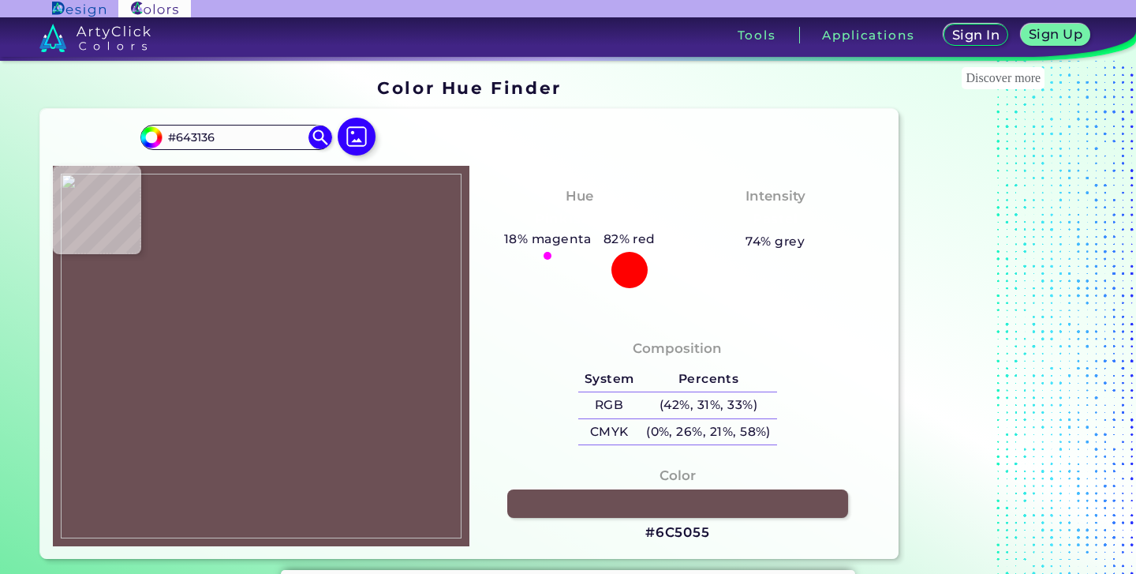
type input "#4B141A"
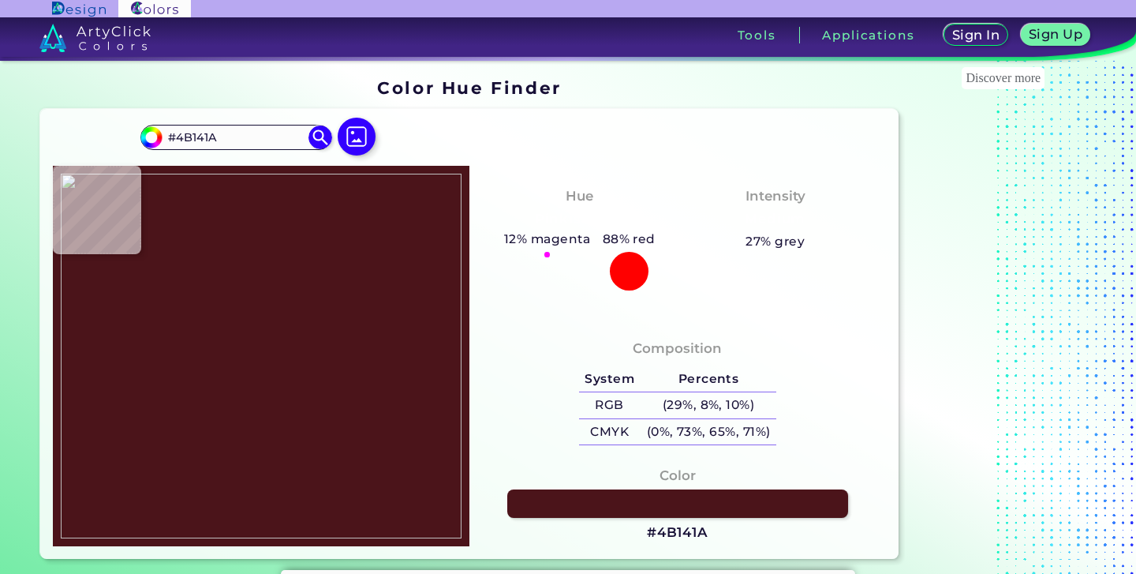
type input "#4b141a"
type input "#4B141A"
type input "#4b141a"
type input "#4B141A"
type input "#fbfdfd"
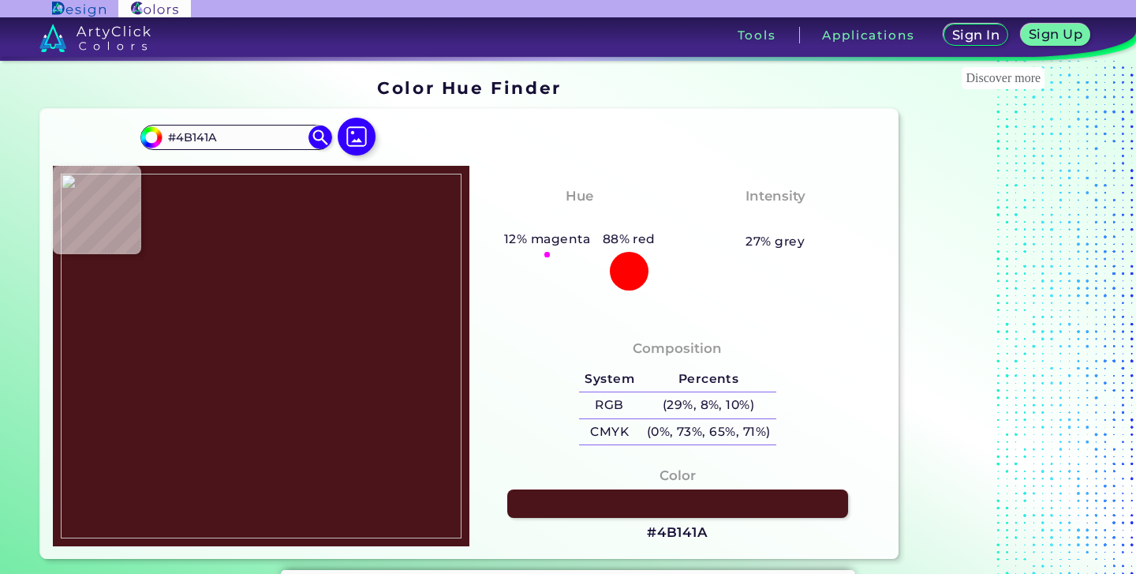
type input "#FBFDFD"
type input "#ffffff"
type input "#FFFFFF"
type input "#734e53"
type input "#734E53"
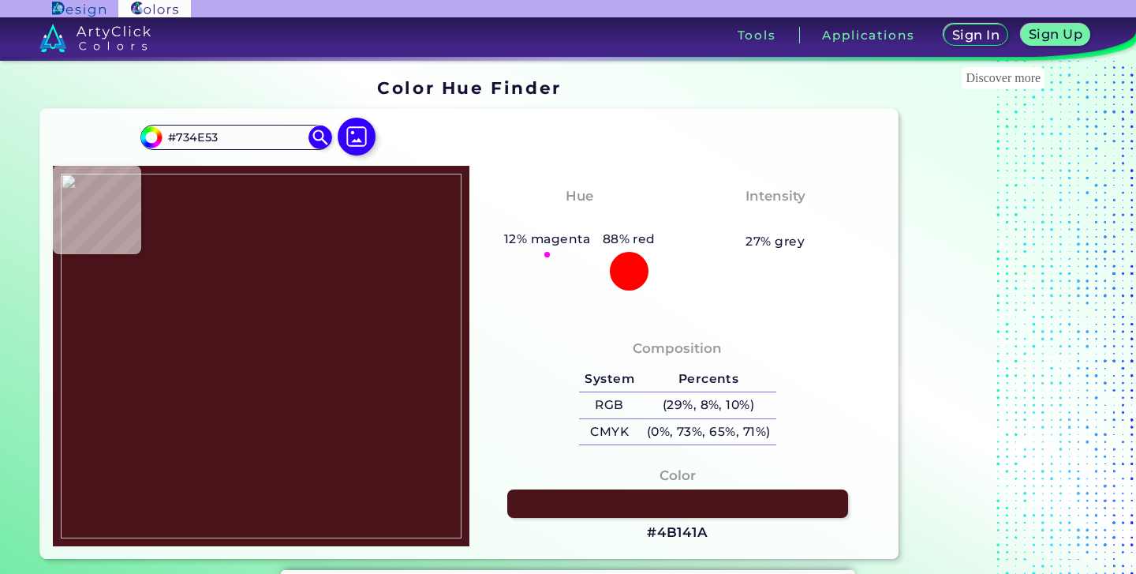
type input "#4b141a"
type input "#4B141A"
click at [183, 314] on img at bounding box center [261, 356] width 401 height 365
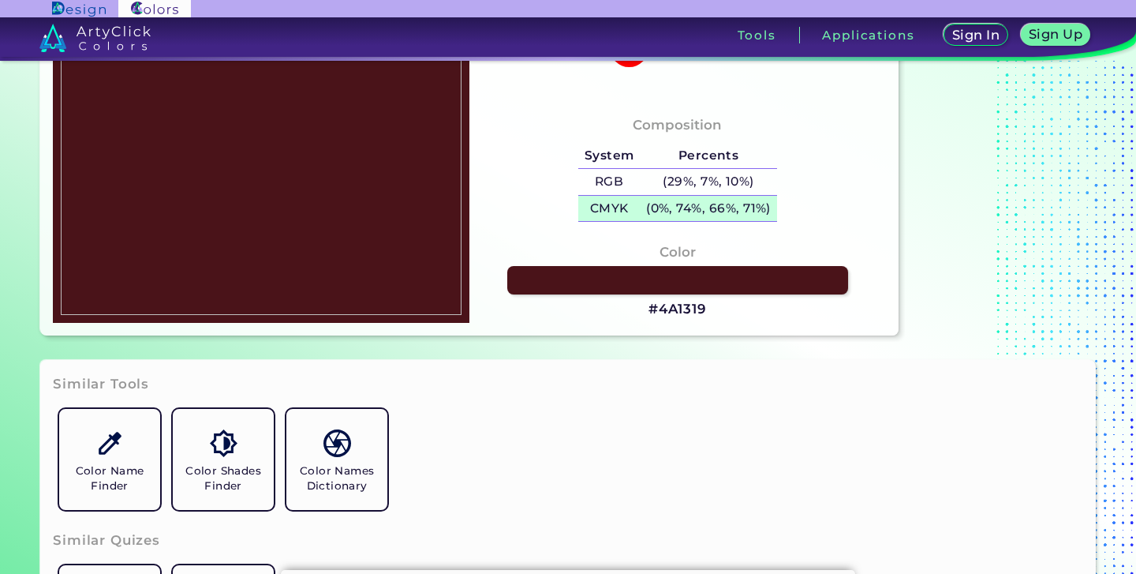
scroll to position [224, 0]
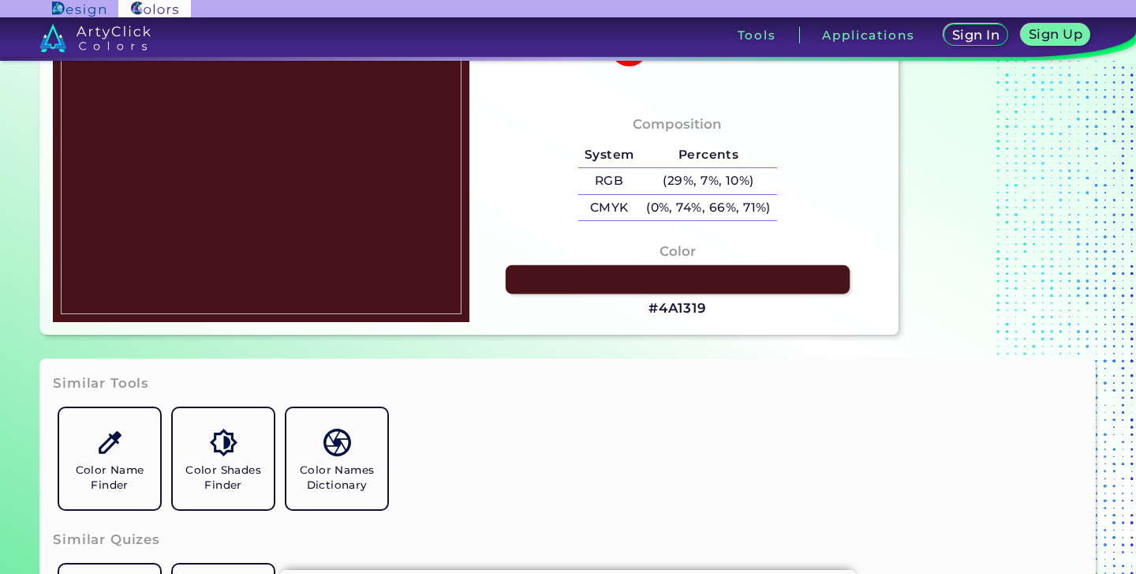
click at [690, 289] on link at bounding box center [678, 279] width 344 height 29
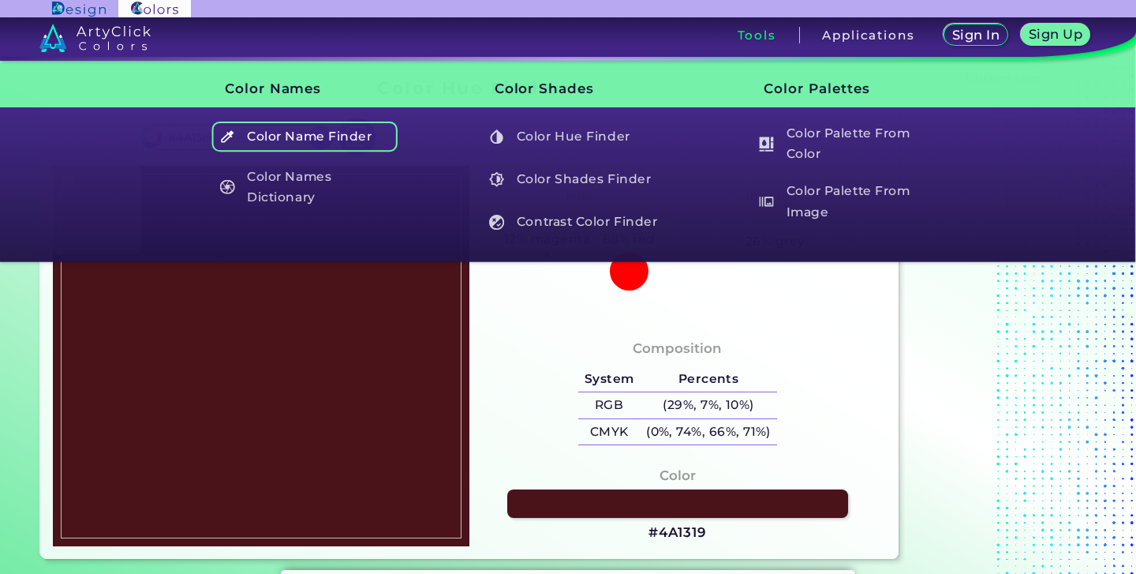
click at [383, 131] on h5 "Color Name Finder" at bounding box center [304, 137] width 185 height 30
